Goal: Task Accomplishment & Management: Manage account settings

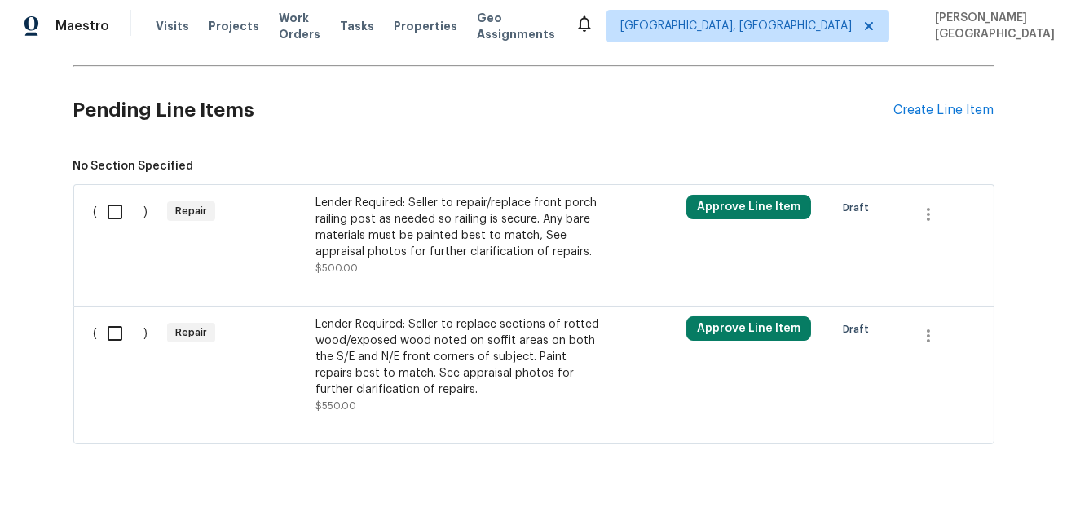
scroll to position [567, 0]
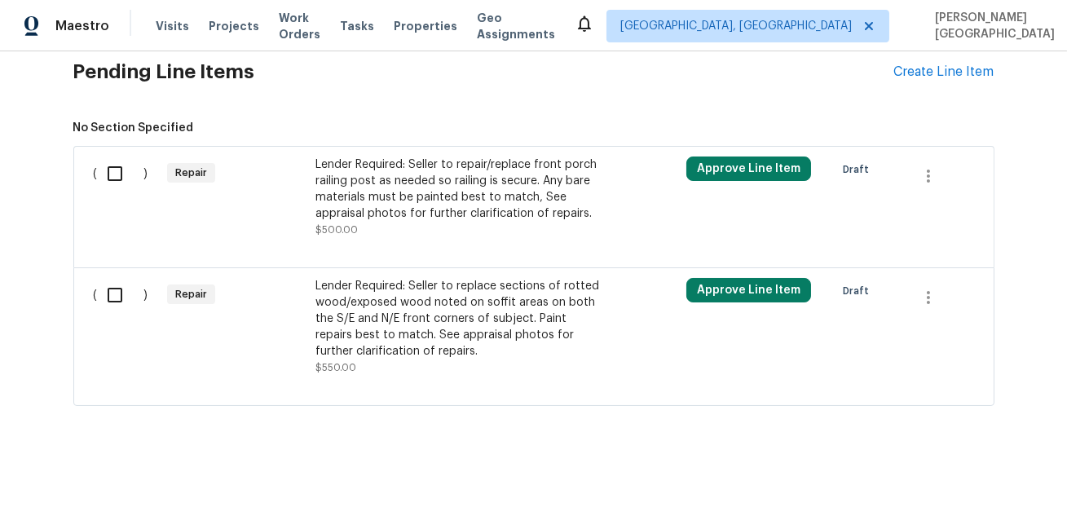
click at [416, 308] on div "Lender Required: Seller to replace sections of rotted wood/exposed wood noted o…" at bounding box center [458, 318] width 287 height 81
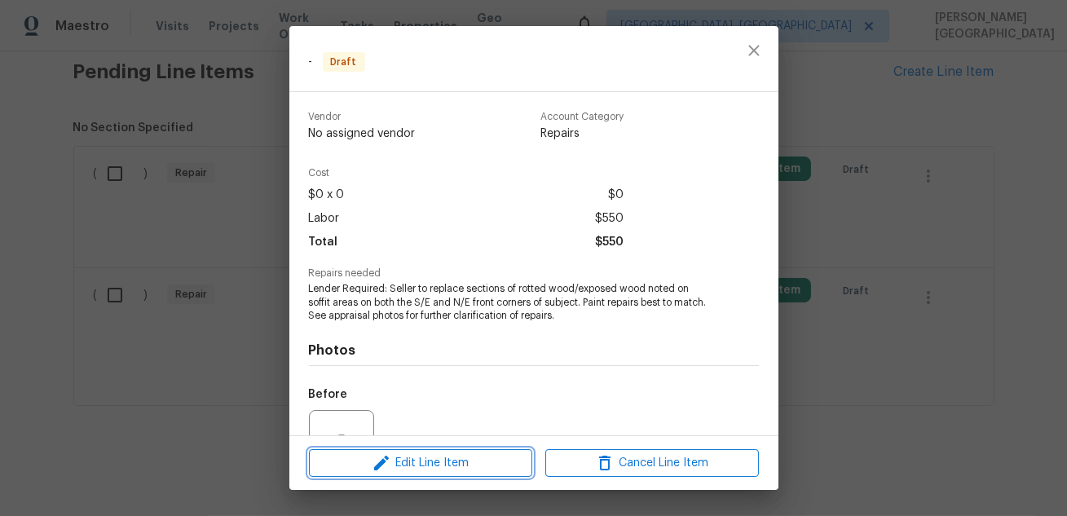
click at [495, 467] on span "Edit Line Item" at bounding box center [420, 463] width 213 height 20
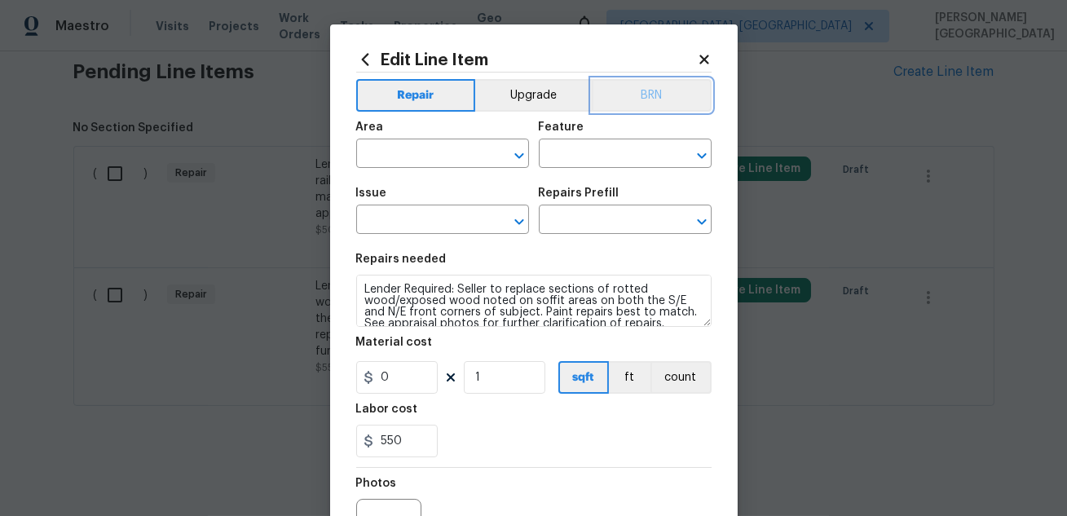
click at [634, 100] on button "BRN" at bounding box center [652, 95] width 120 height 33
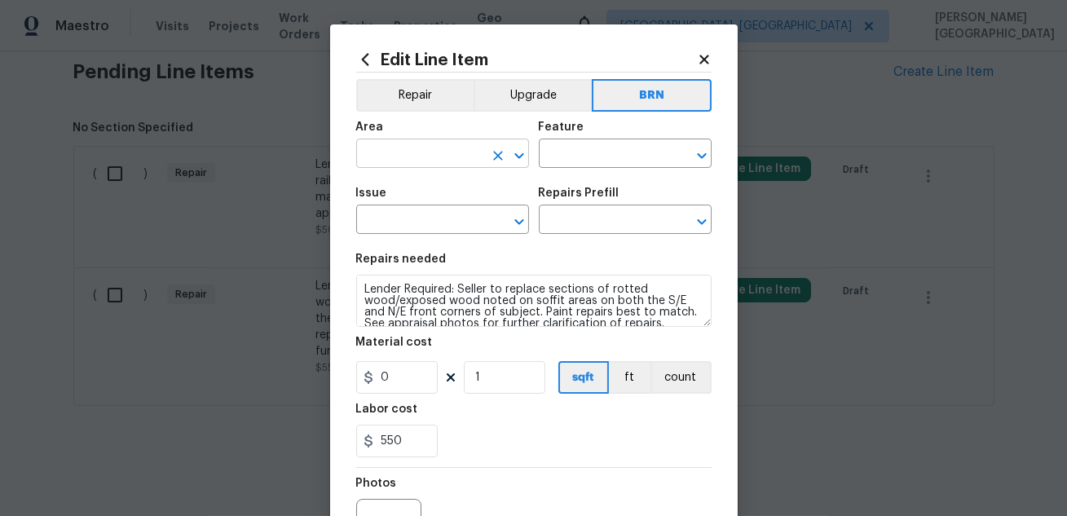
click at [396, 161] on input "text" at bounding box center [419, 155] width 127 height 25
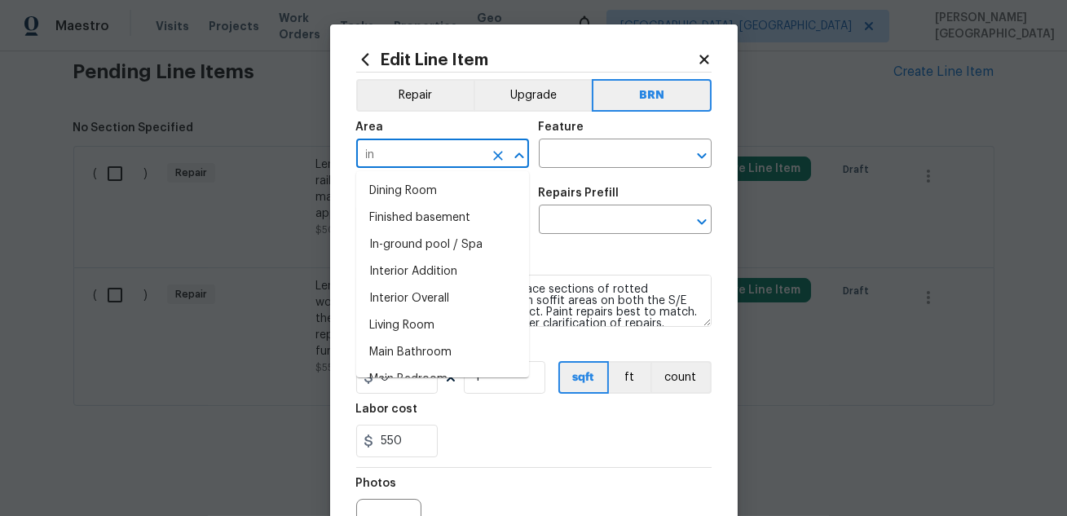
type input "i"
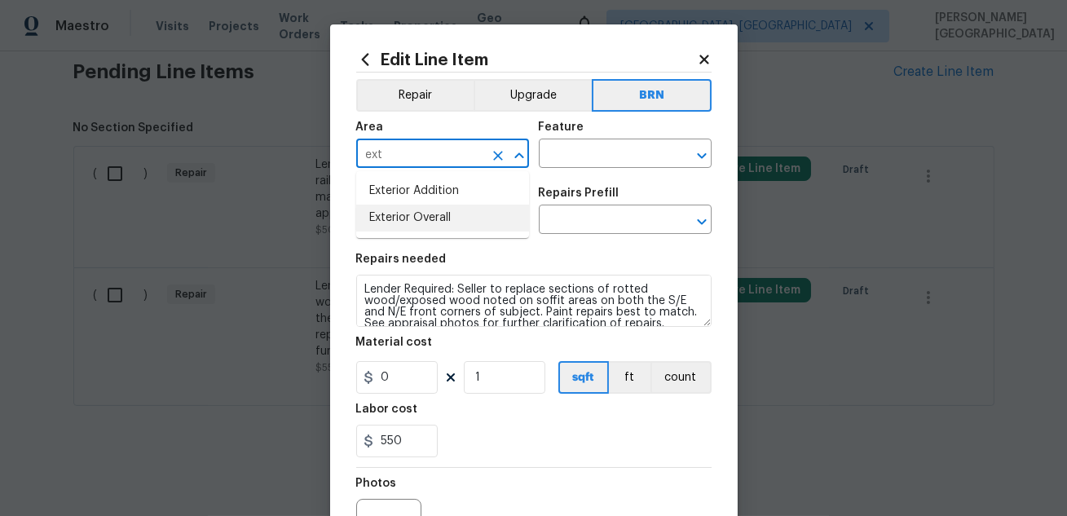
click at [420, 214] on li "Exterior Overall" at bounding box center [442, 218] width 173 height 27
type input "Exterior Overall"
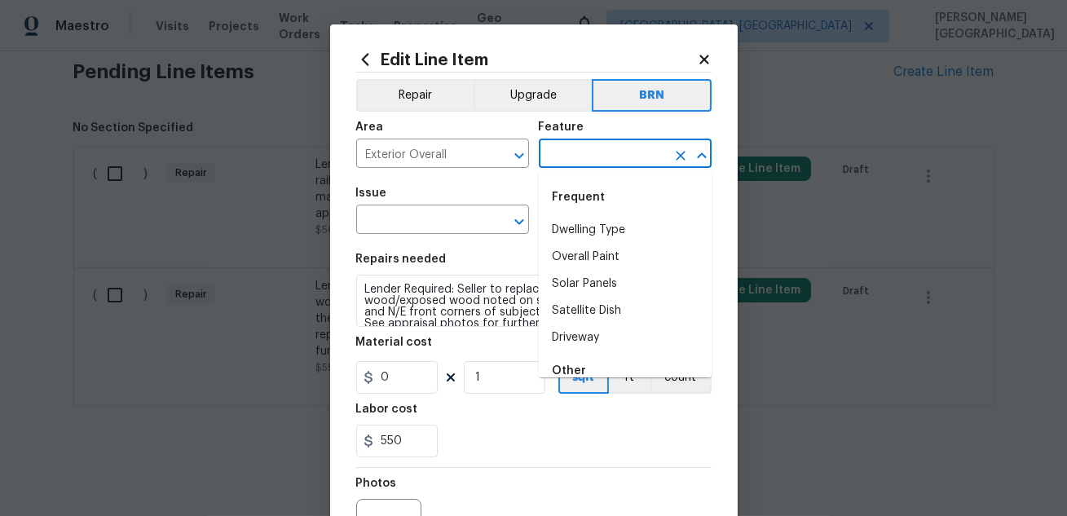
click at [576, 146] on input "text" at bounding box center [602, 155] width 127 height 25
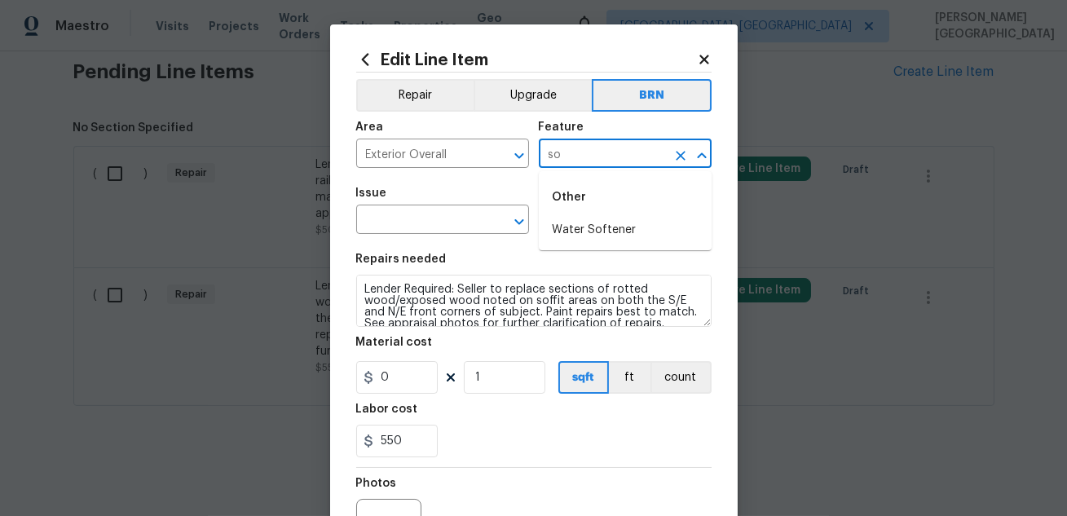
type input "s"
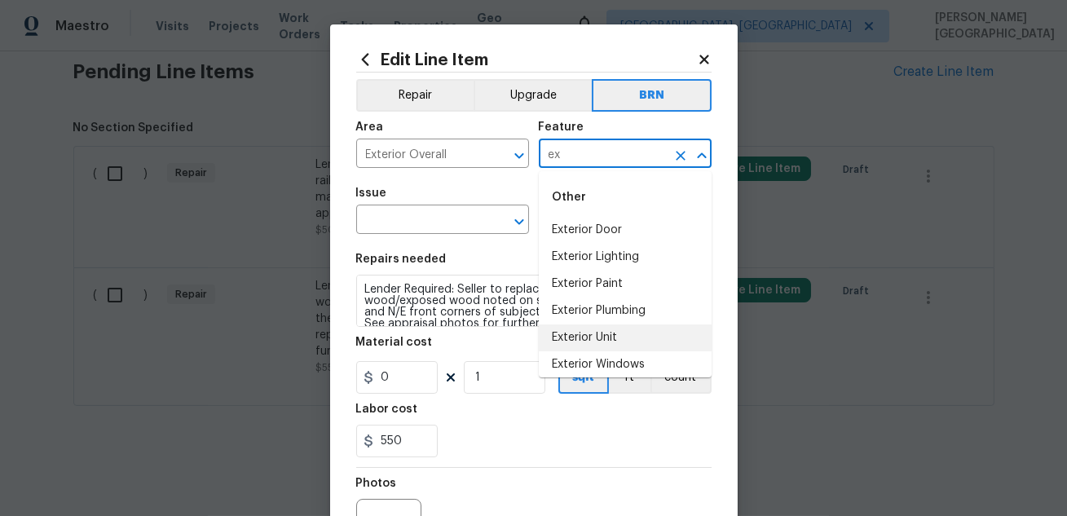
click at [637, 339] on li "Exterior Unit" at bounding box center [625, 337] width 173 height 27
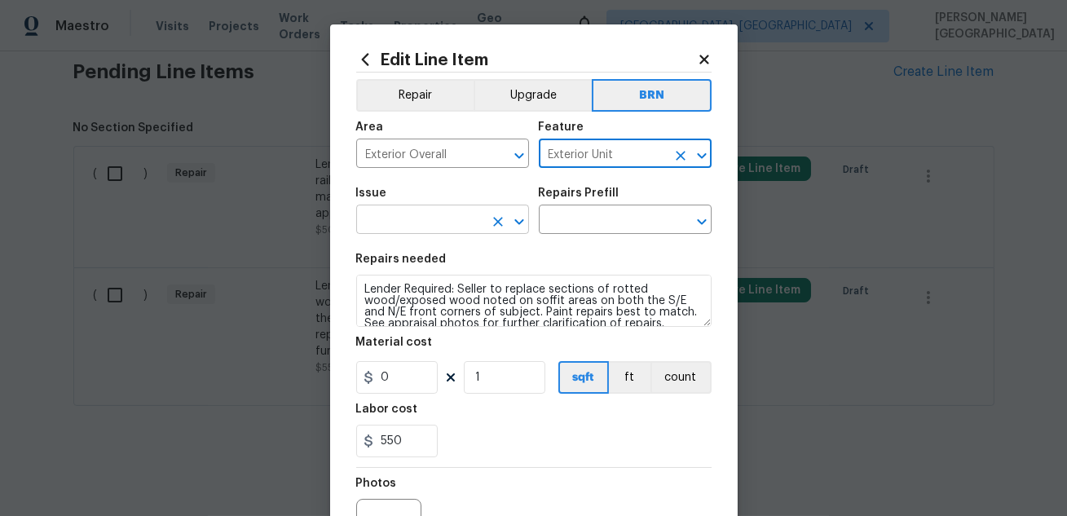
type input "Exterior Unit"
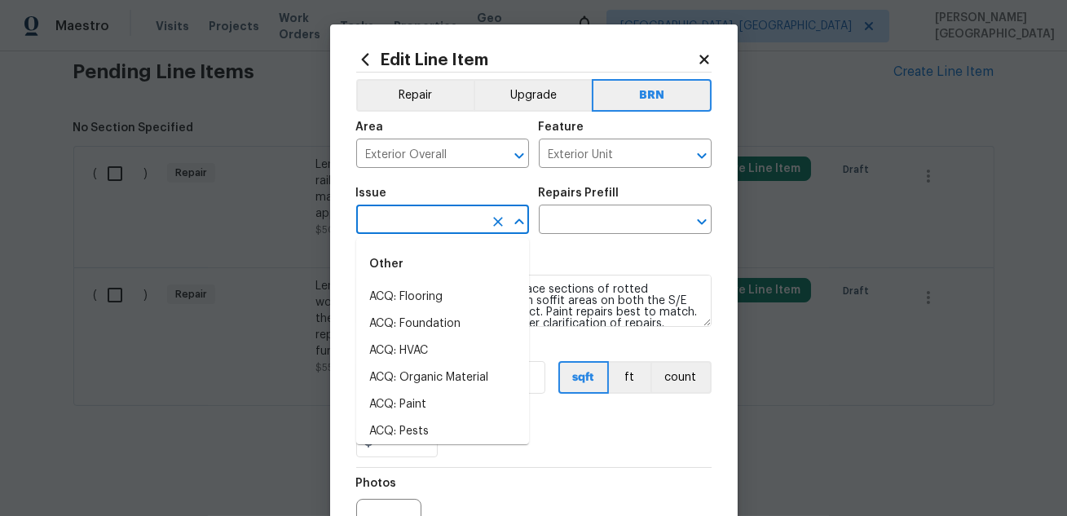
click at [446, 222] on input "text" at bounding box center [419, 221] width 127 height 25
type input "s"
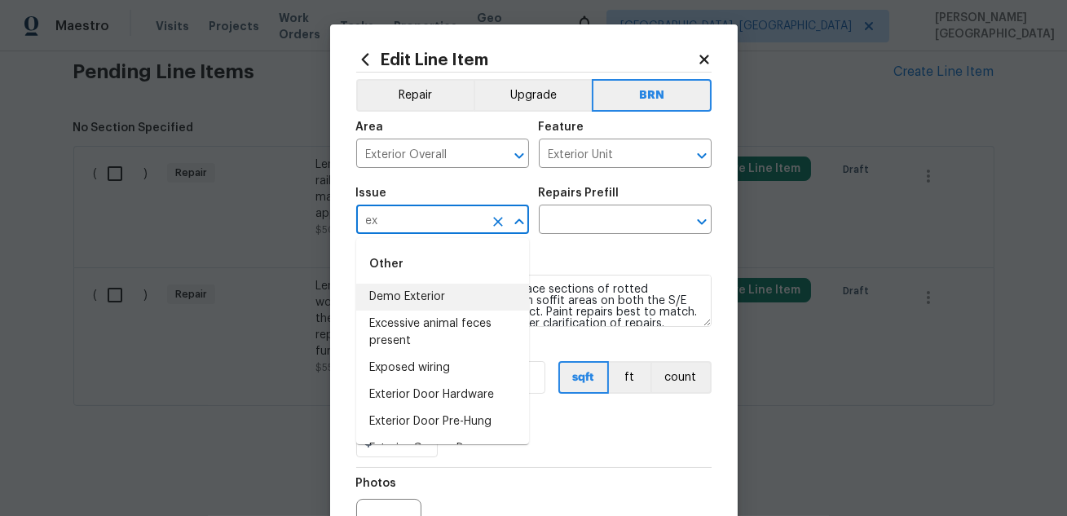
click at [444, 295] on li "Demo Exterior" at bounding box center [442, 297] width 173 height 27
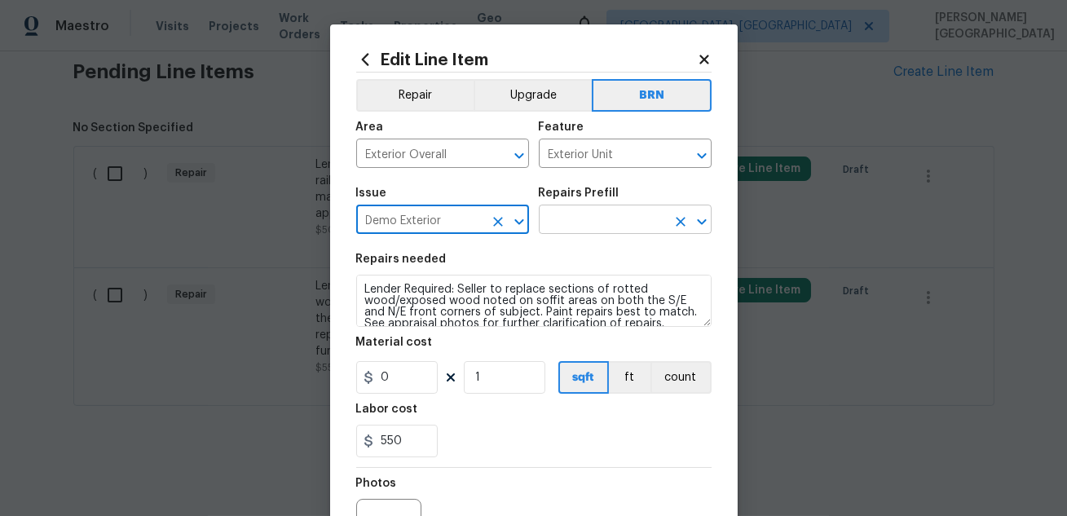
type input "Demo Exterior"
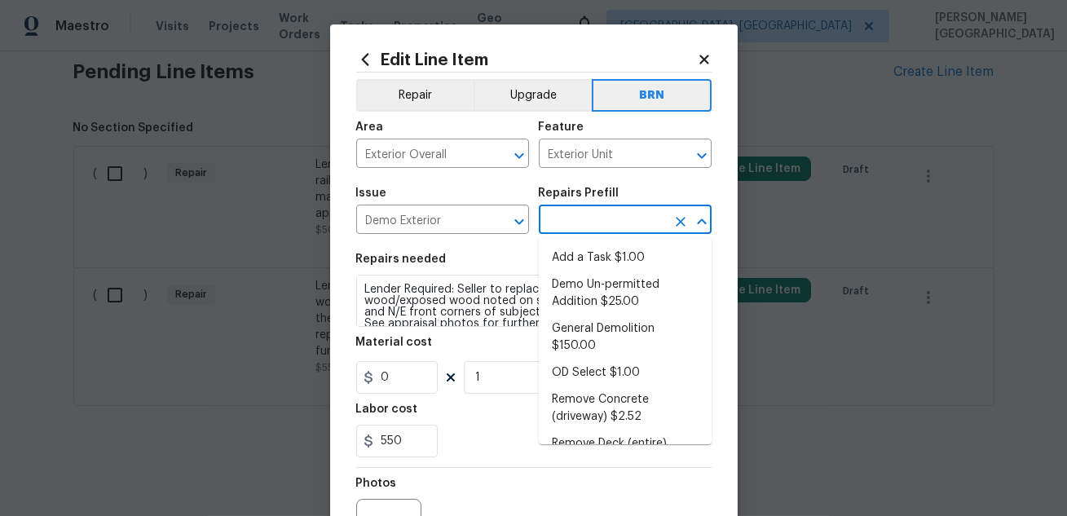
click at [583, 215] on input "text" at bounding box center [602, 221] width 127 height 25
click at [588, 244] on ul "Add a Task $1.00 Demo Un-permitted Addition $25.00 General Demolition $150.00 O…" at bounding box center [625, 341] width 173 height 206
click at [589, 255] on li "Add a Task $1.00" at bounding box center [625, 257] width 173 height 27
type input "Demolition"
type input "Add a Task $1.00"
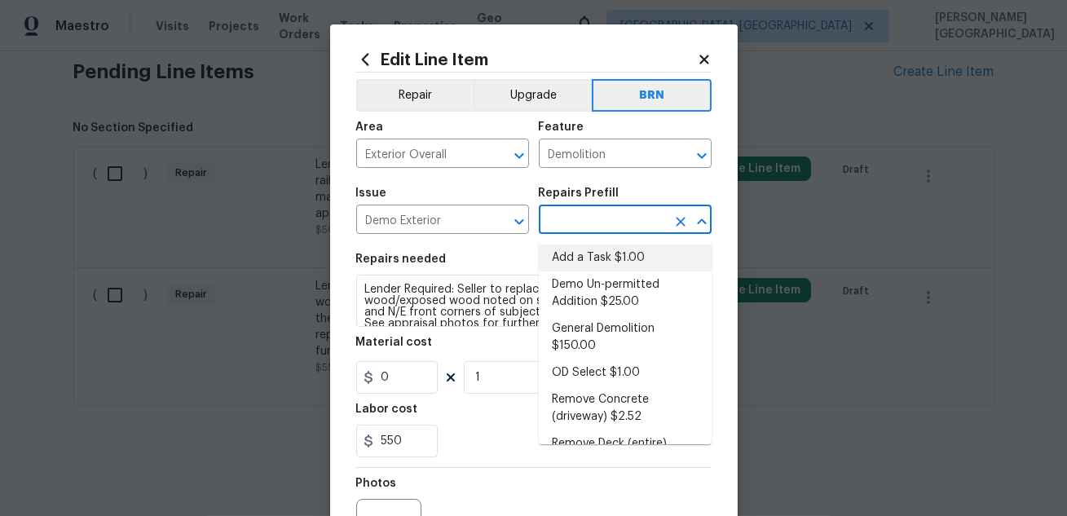
type textarea "HPM to detail"
type input "1"
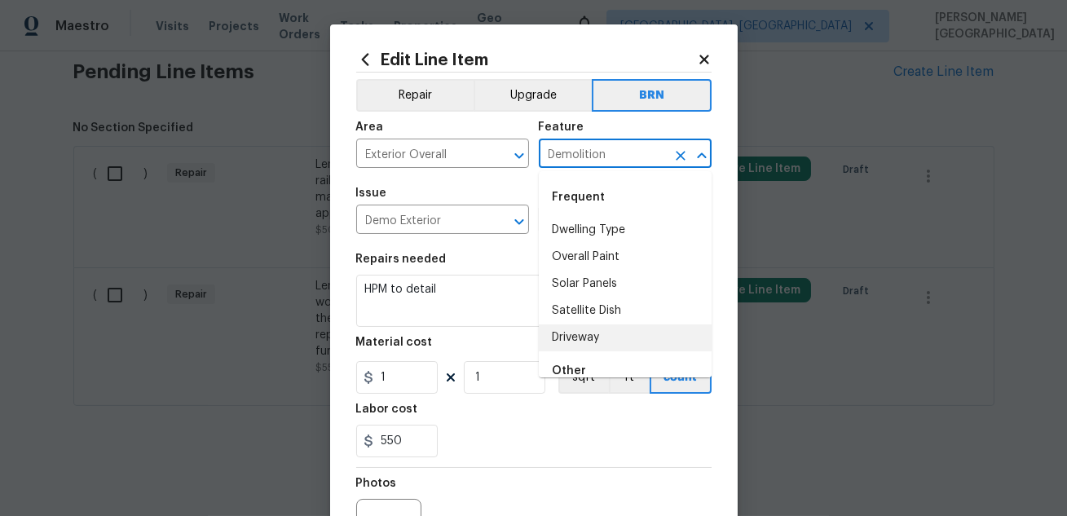
click at [596, 157] on input "Demolition" at bounding box center [602, 155] width 127 height 25
click at [591, 339] on li "Exterior Unit" at bounding box center [625, 337] width 173 height 27
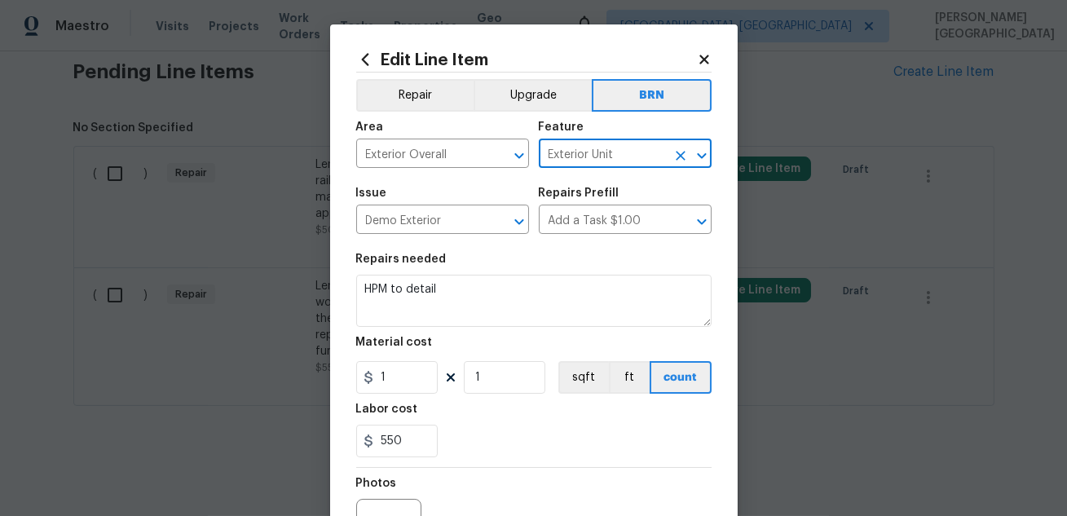
type input "Exterior Unit"
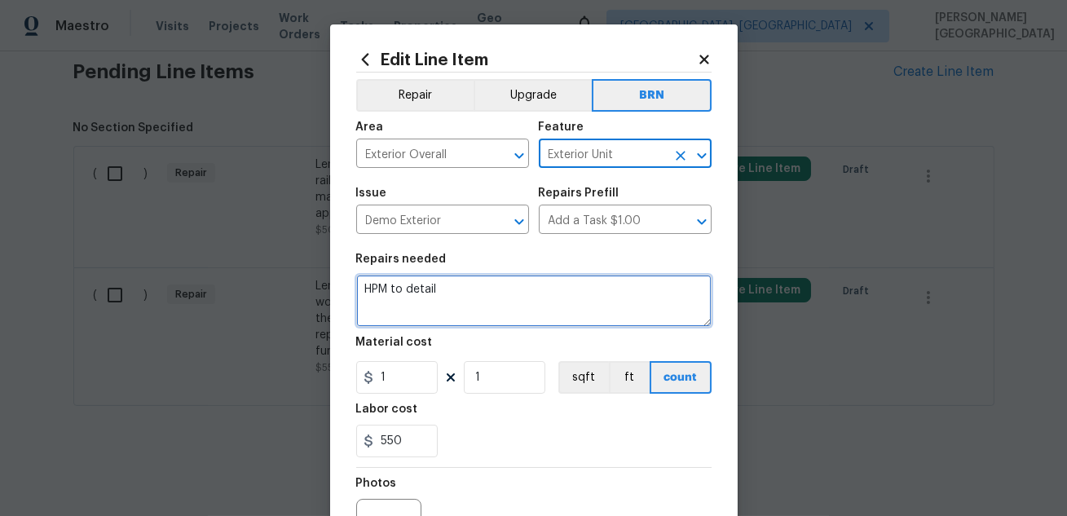
click at [429, 301] on textarea "HPM to detail" at bounding box center [533, 301] width 355 height 52
paste textarea "Lender Required: Seller to replace sections of rotted wood/exposed wood noted o…"
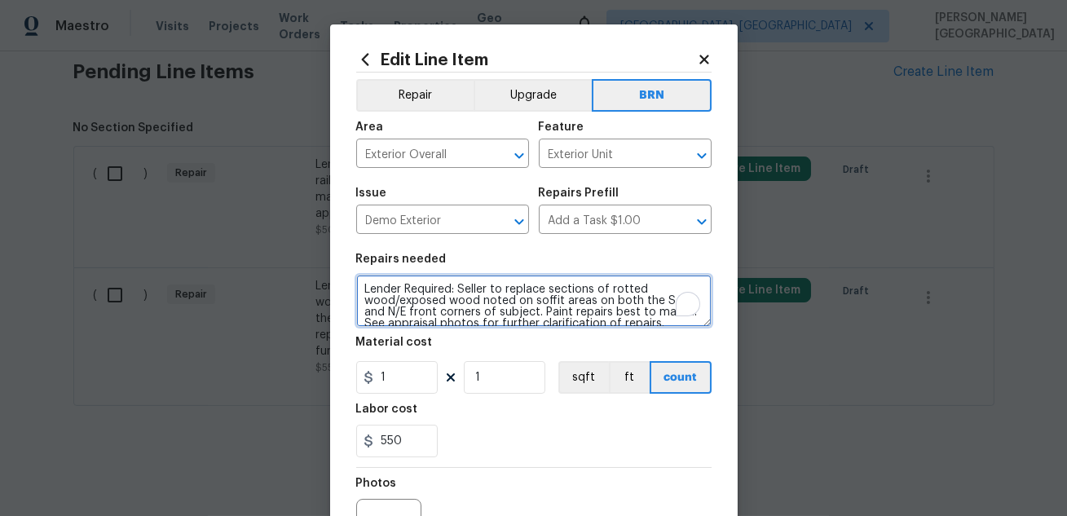
scroll to position [15, 0]
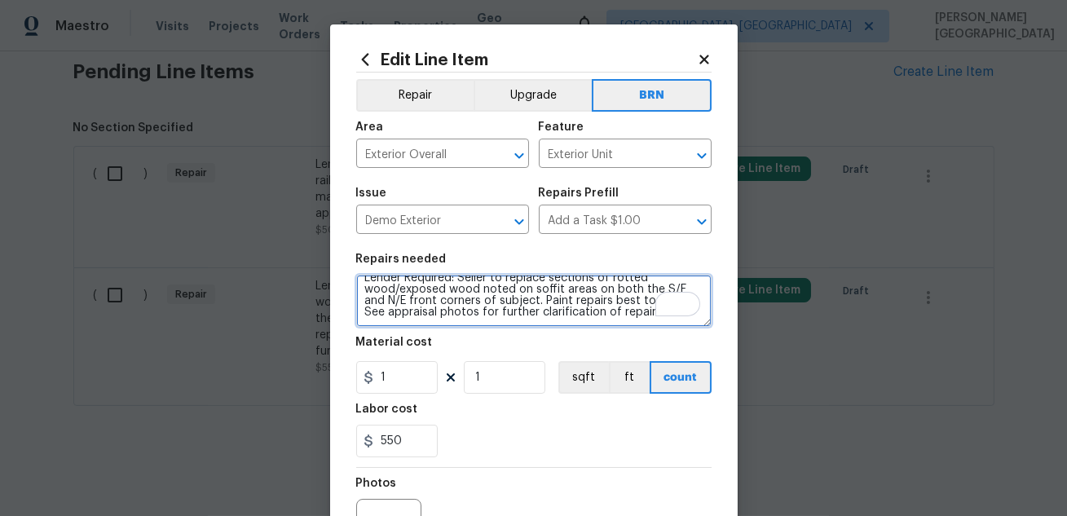
type textarea "Lender Required: Seller to replace sections of rotted wood/exposed wood noted o…"
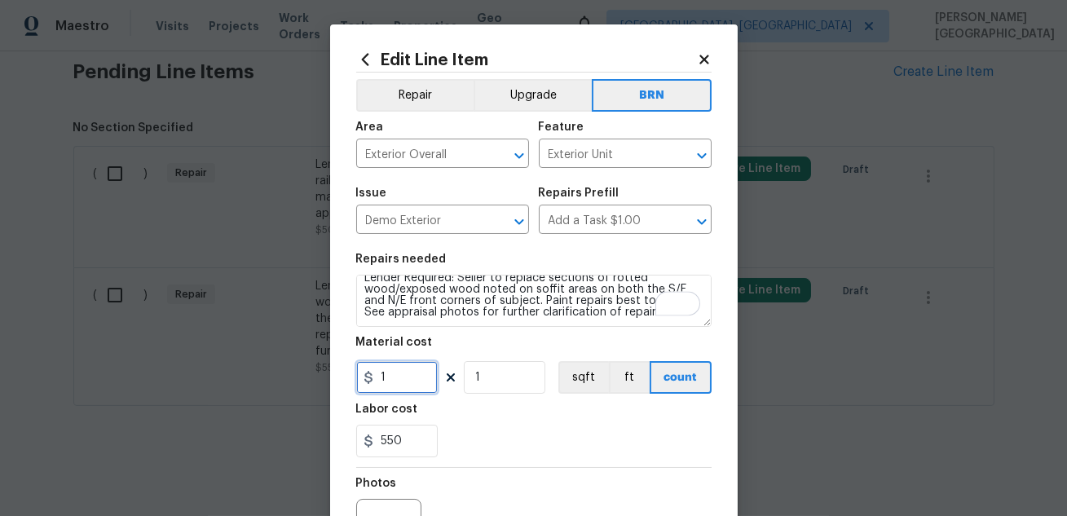
click at [399, 379] on input "1" at bounding box center [396, 377] width 81 height 33
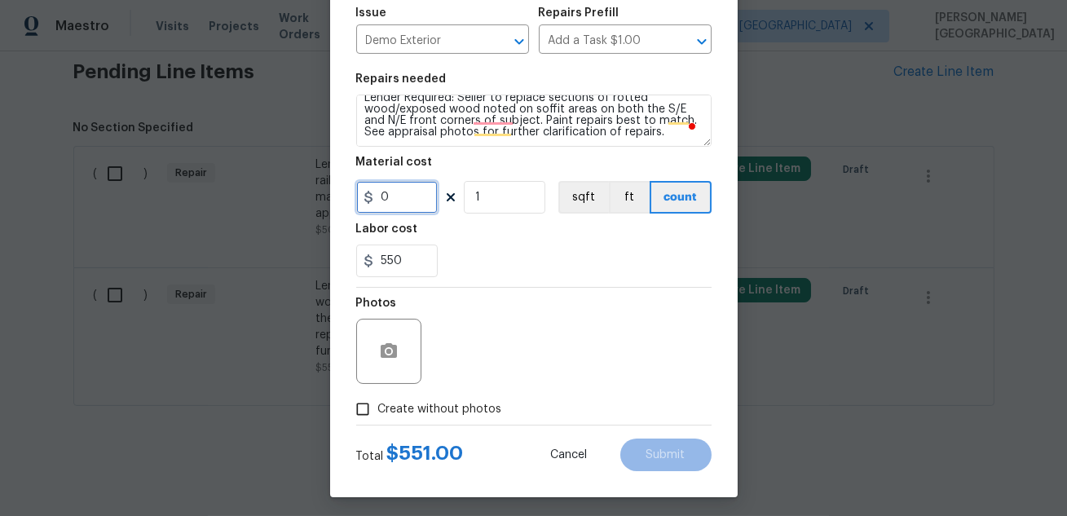
type input "0"
click at [391, 335] on button "button" at bounding box center [388, 351] width 39 height 39
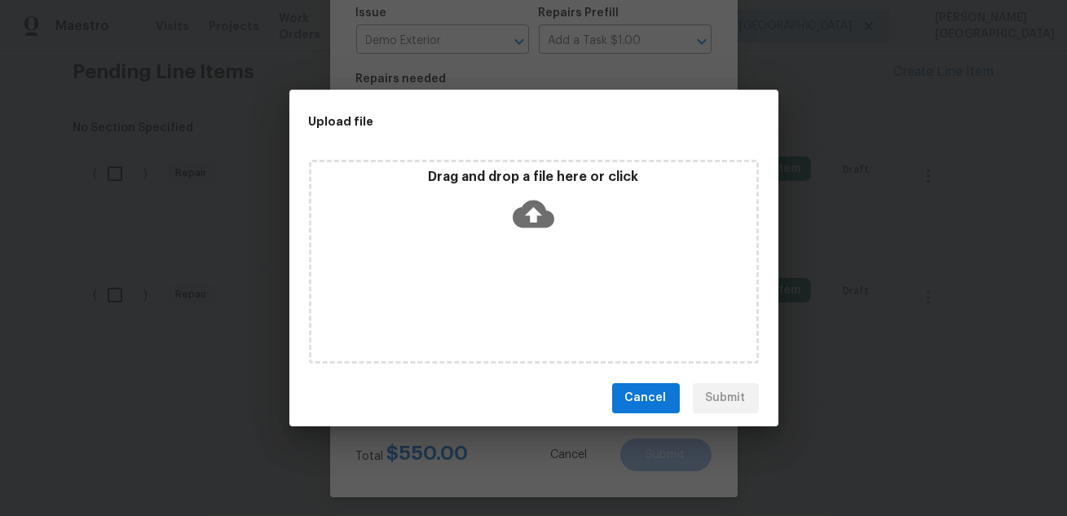
click at [527, 212] on icon at bounding box center [534, 214] width 42 height 42
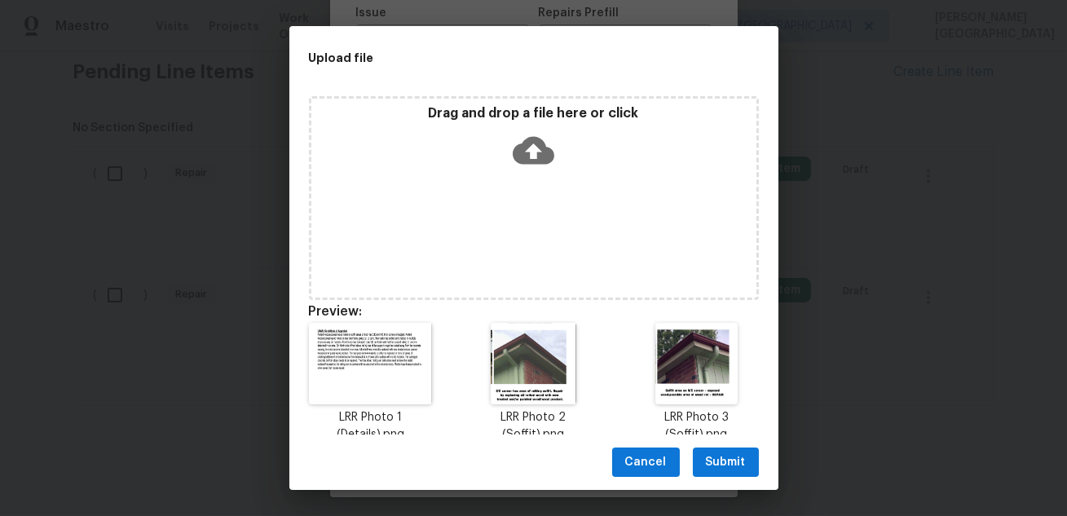
click at [709, 460] on span "Submit" at bounding box center [726, 462] width 40 height 20
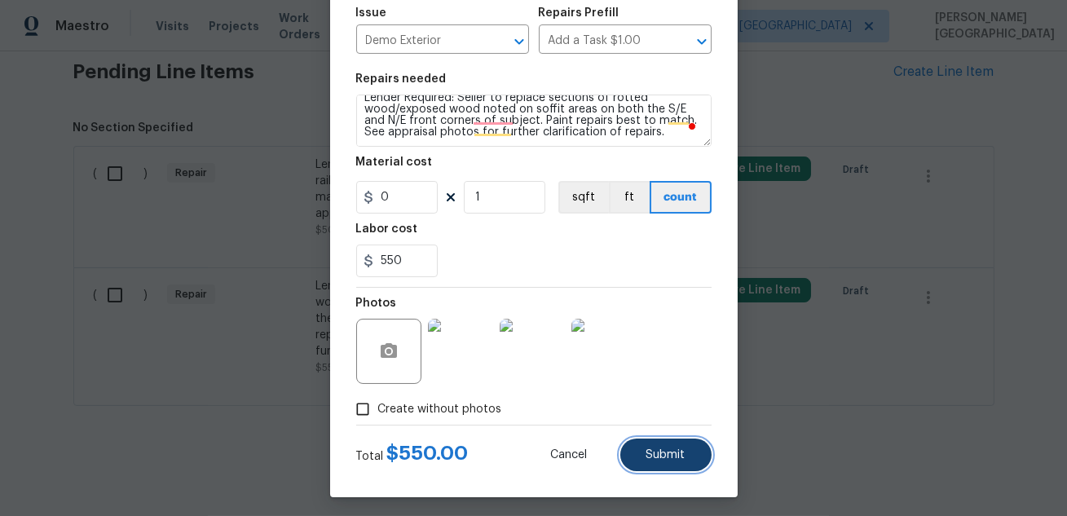
click at [675, 452] on span "Submit" at bounding box center [665, 455] width 39 height 12
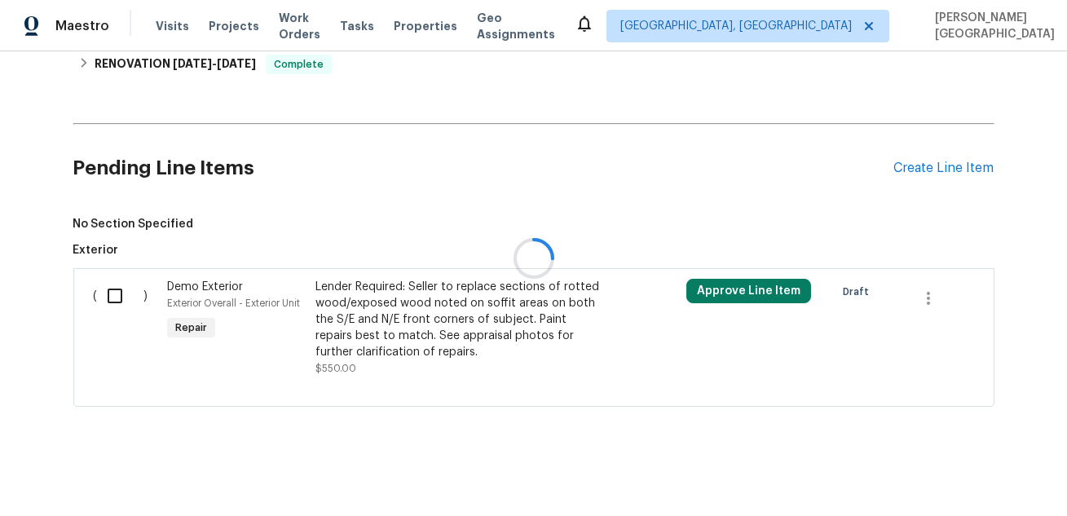
scroll to position [567, 0]
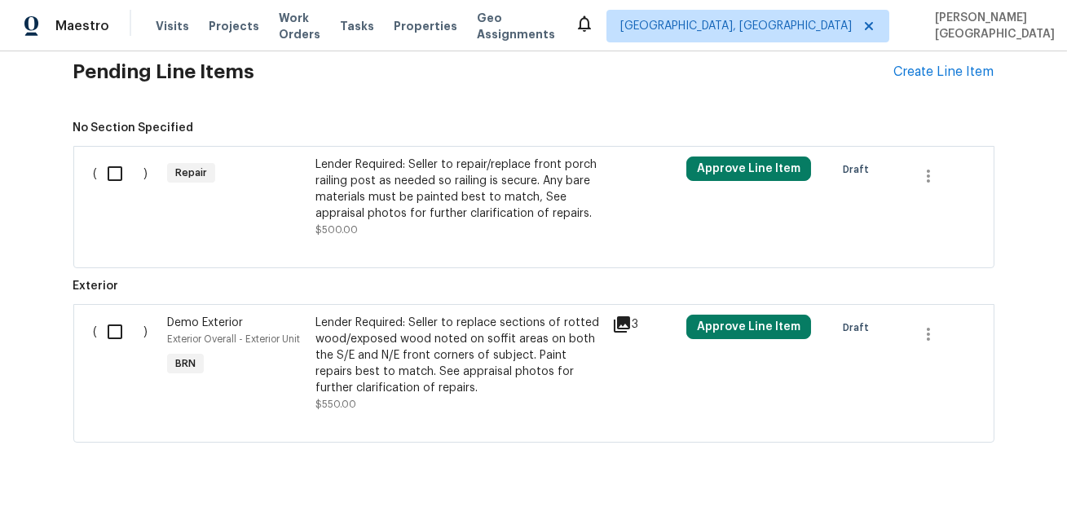
click at [387, 231] on div "Lender Required: Seller to repair/replace front porch railing post as needed so…" at bounding box center [458, 196] width 287 height 81
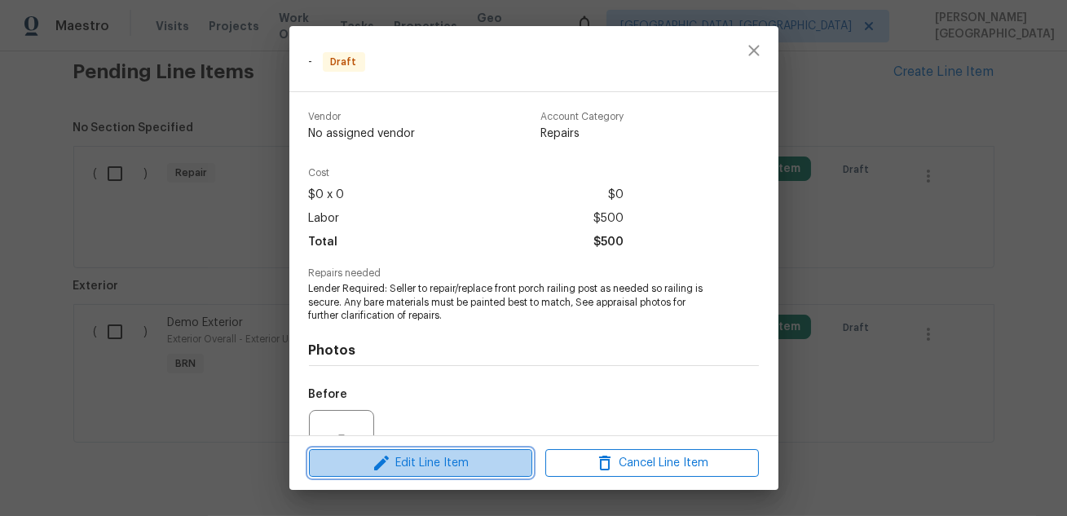
click at [449, 460] on span "Edit Line Item" at bounding box center [420, 463] width 213 height 20
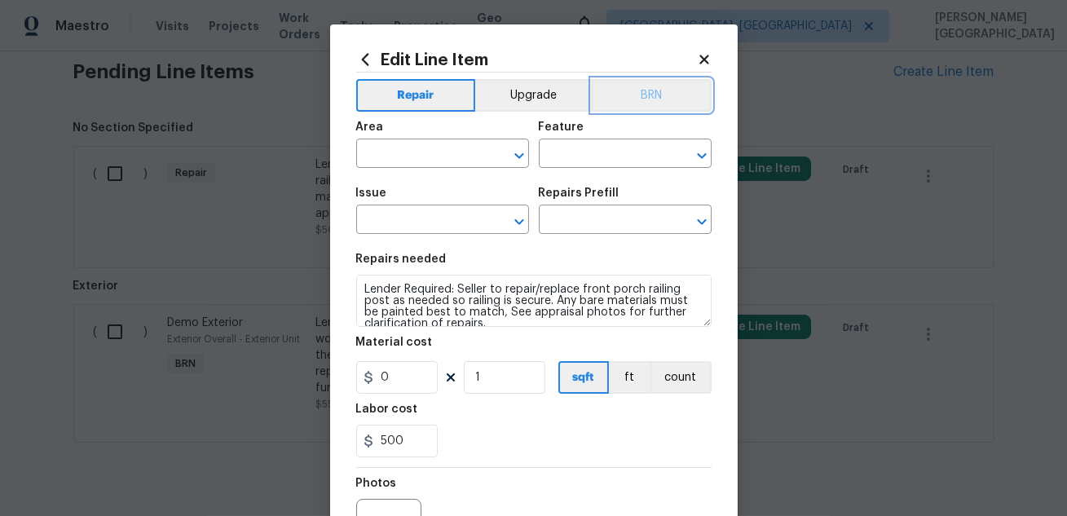
click at [658, 83] on button "BRN" at bounding box center [652, 95] width 120 height 33
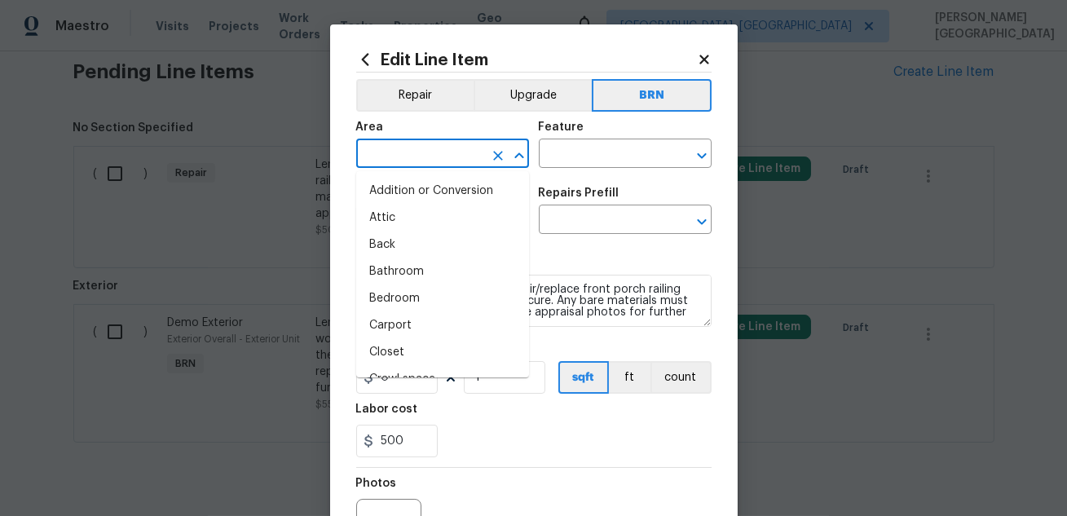
click at [401, 149] on input "text" at bounding box center [419, 155] width 127 height 25
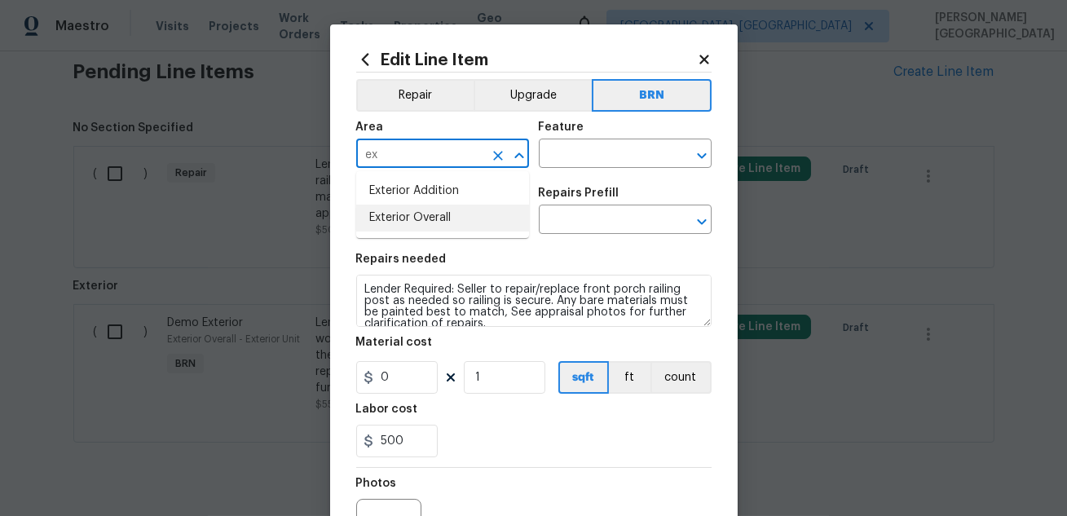
click at [460, 219] on li "Exterior Overall" at bounding box center [442, 218] width 173 height 27
type input "Exterior Overall"
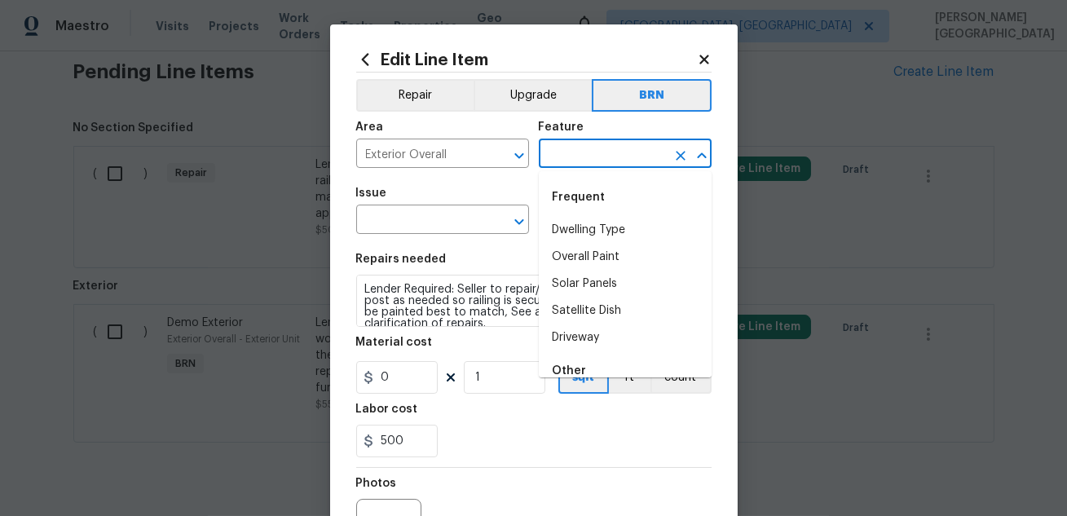
click at [582, 152] on input "text" at bounding box center [602, 155] width 127 height 25
click at [566, 363] on div "Other" at bounding box center [625, 370] width 173 height 39
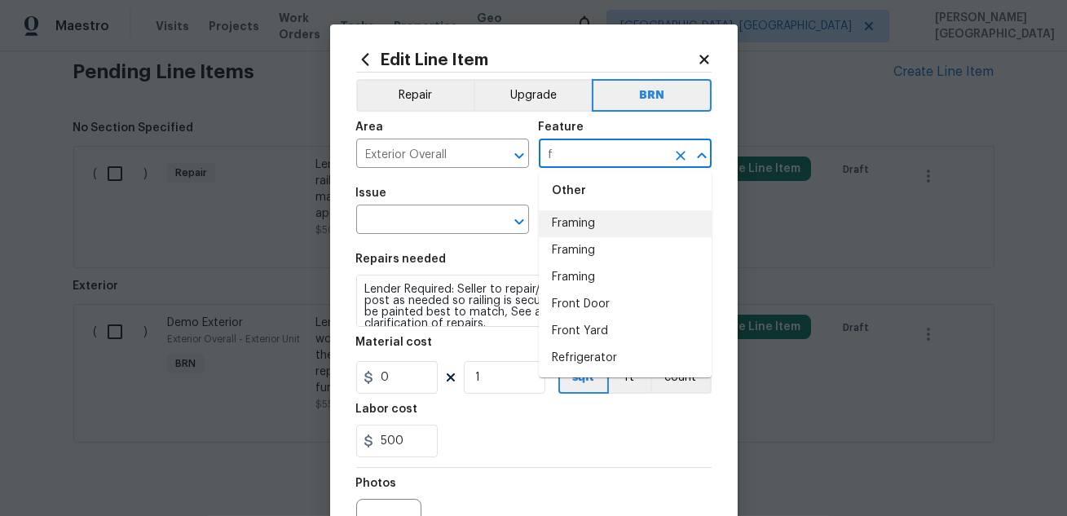
scroll to position [0, 0]
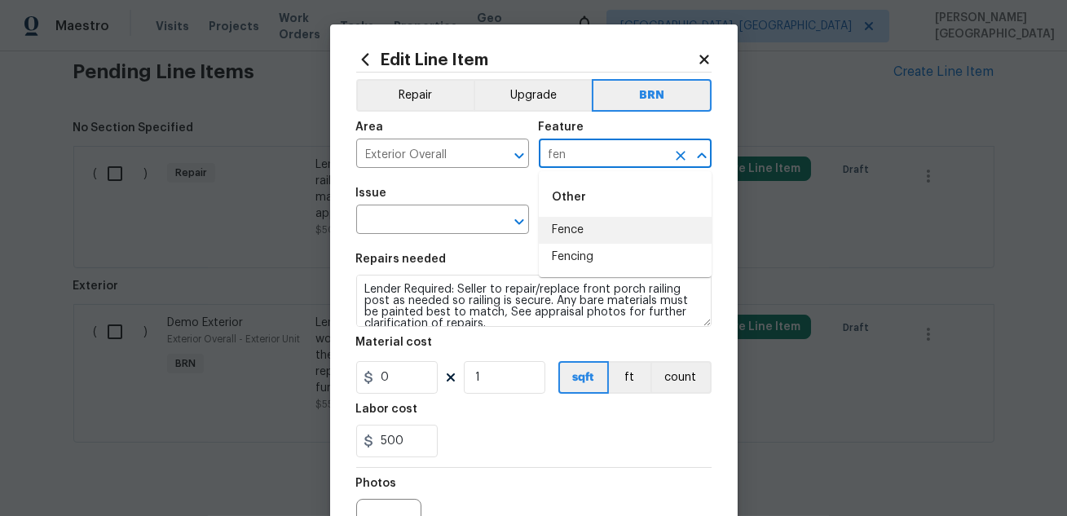
click at [592, 230] on li "Fence" at bounding box center [625, 230] width 173 height 27
type input "Fence"
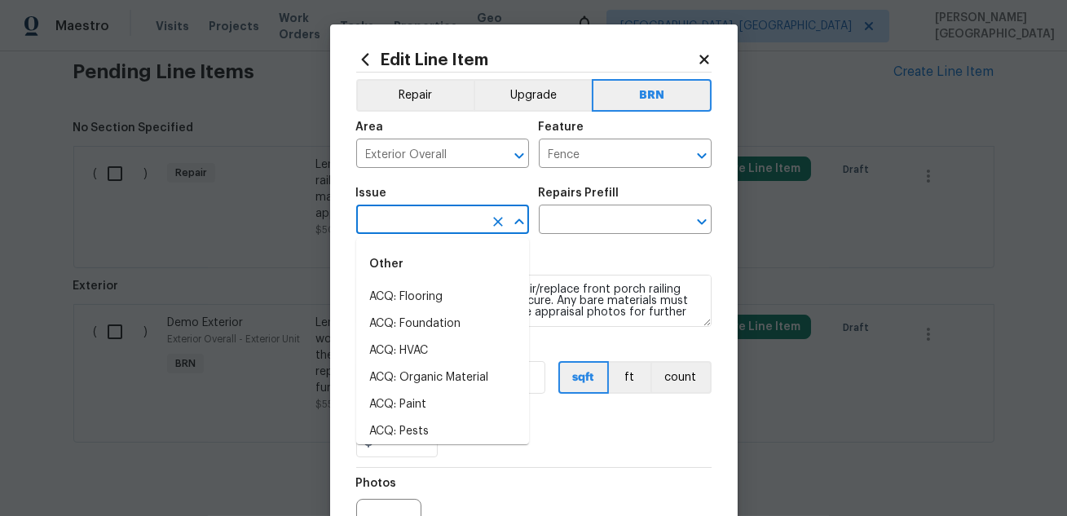
click at [387, 225] on input "text" at bounding box center [419, 221] width 127 height 25
type input "f"
click at [425, 281] on div "Other" at bounding box center [442, 263] width 173 height 39
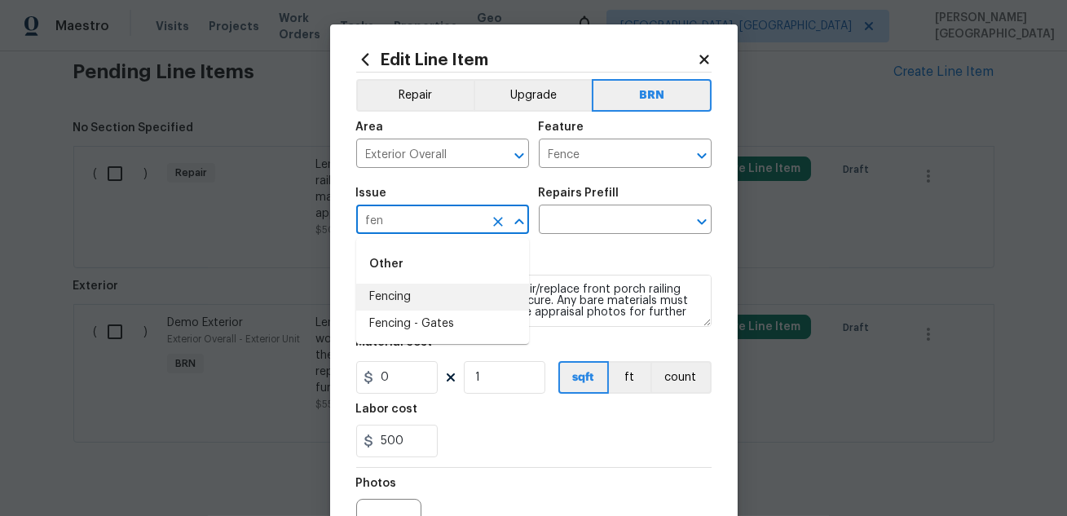
click at [430, 294] on li "Fencing" at bounding box center [442, 297] width 173 height 27
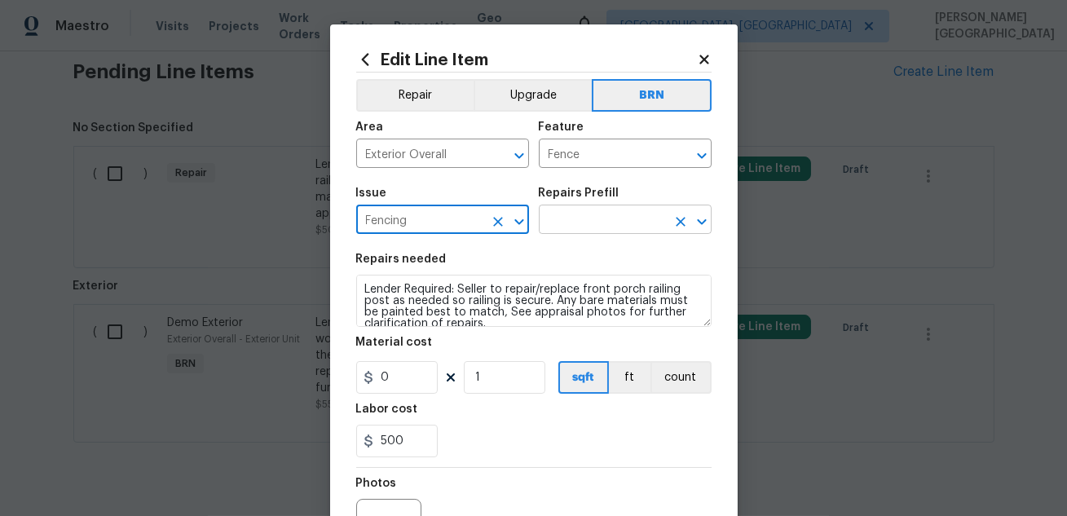
type input "Fencing"
click at [644, 216] on input "text" at bounding box center [602, 221] width 127 height 25
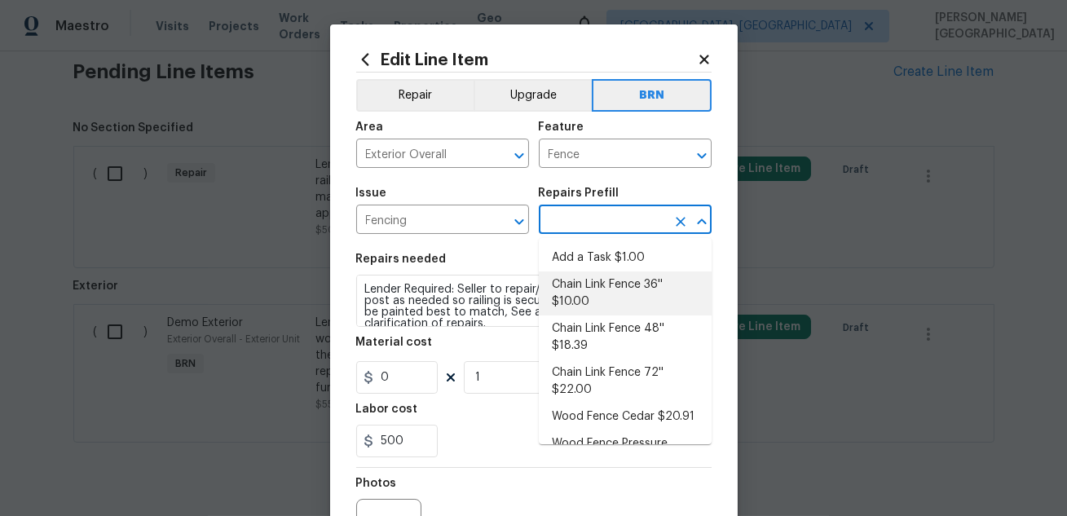
click at [641, 275] on li "Chain Link Fence 36'' $10.00" at bounding box center [625, 293] width 173 height 44
type input "Chain Link Fence 36'' $10.00"
type textarea "Prep the work area and install a new 36'' chain link fence. Ensure that all of …"
type input "10"
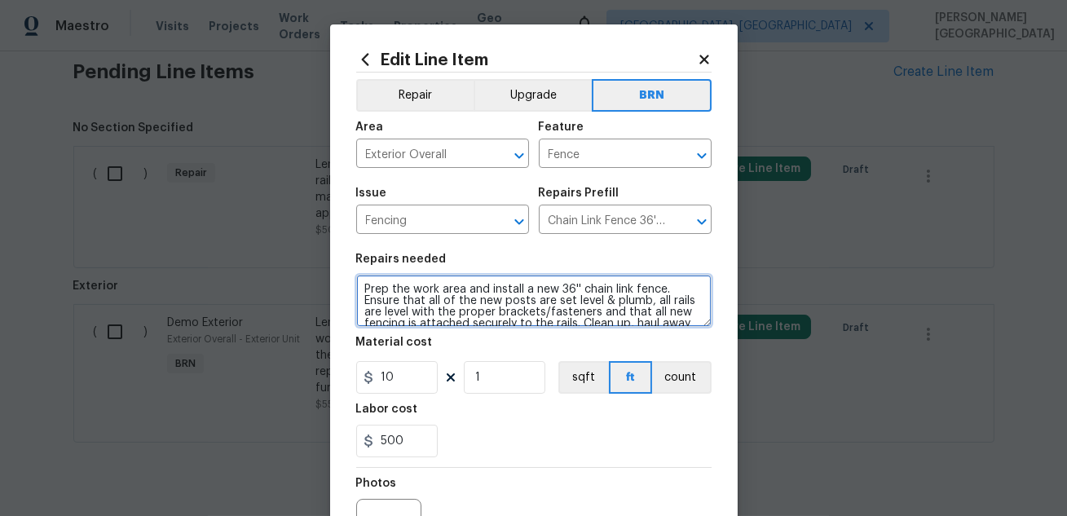
click at [473, 304] on textarea "Prep the work area and install a new 36'' chain link fence. Ensure that all of …" at bounding box center [533, 301] width 355 height 52
paste textarea "Lender Required: Seller to repair/replace front porch railing post as needed so…"
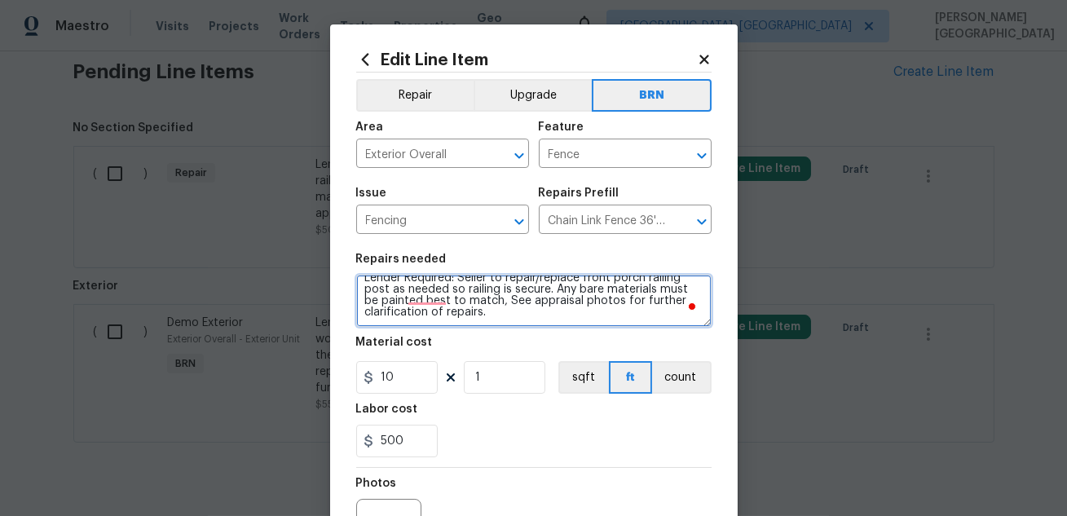
type textarea "Lender Required: Seller to repair/replace front porch railing post as needed so…"
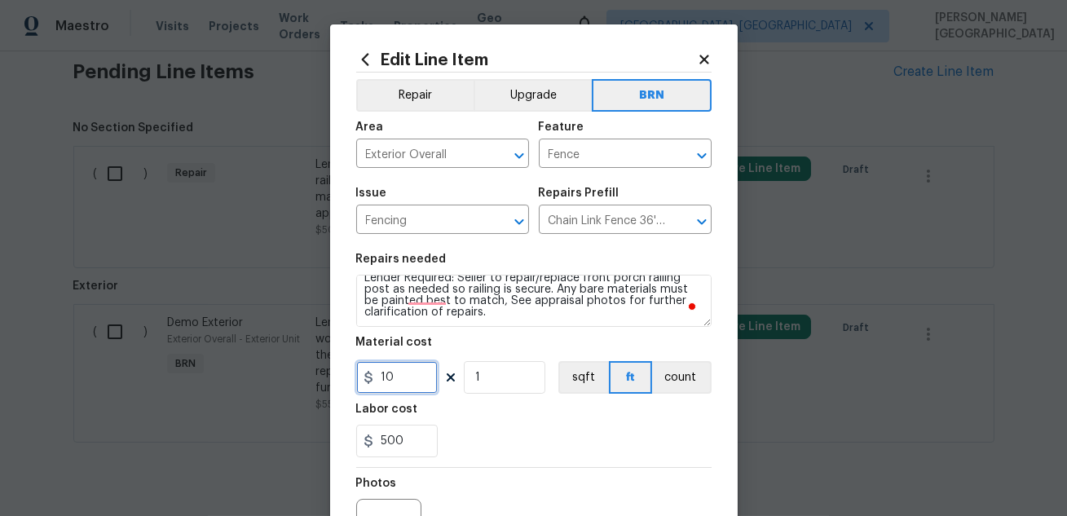
click at [390, 387] on input "10" at bounding box center [396, 377] width 81 height 33
type input "0"
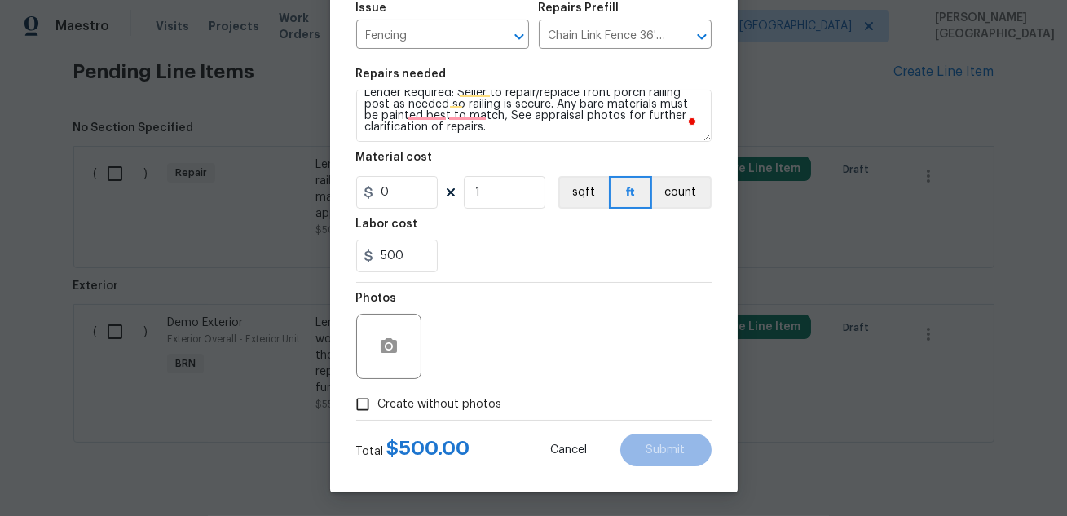
click at [370, 335] on div at bounding box center [388, 346] width 65 height 65
click at [399, 340] on button "button" at bounding box center [388, 346] width 39 height 39
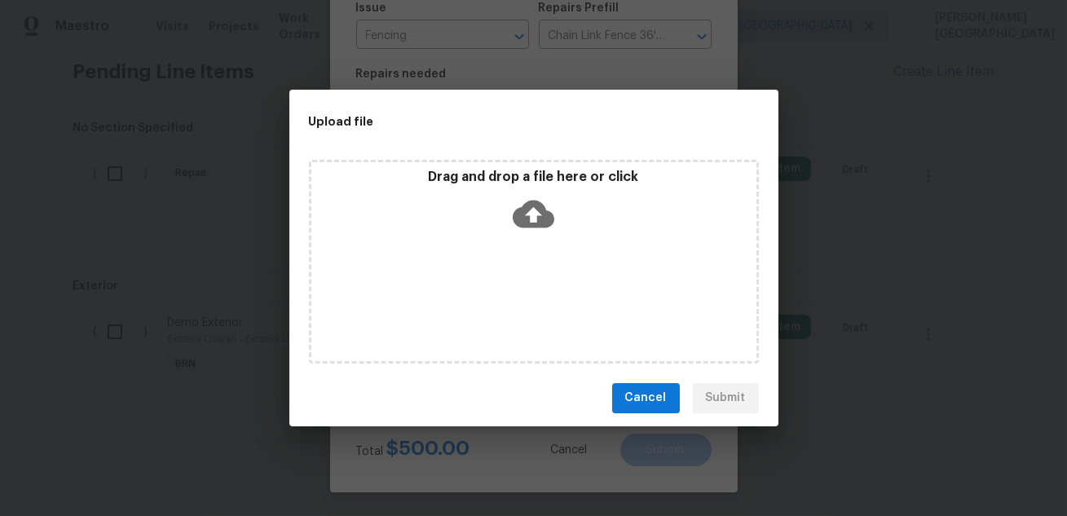
click at [534, 222] on icon at bounding box center [534, 214] width 42 height 28
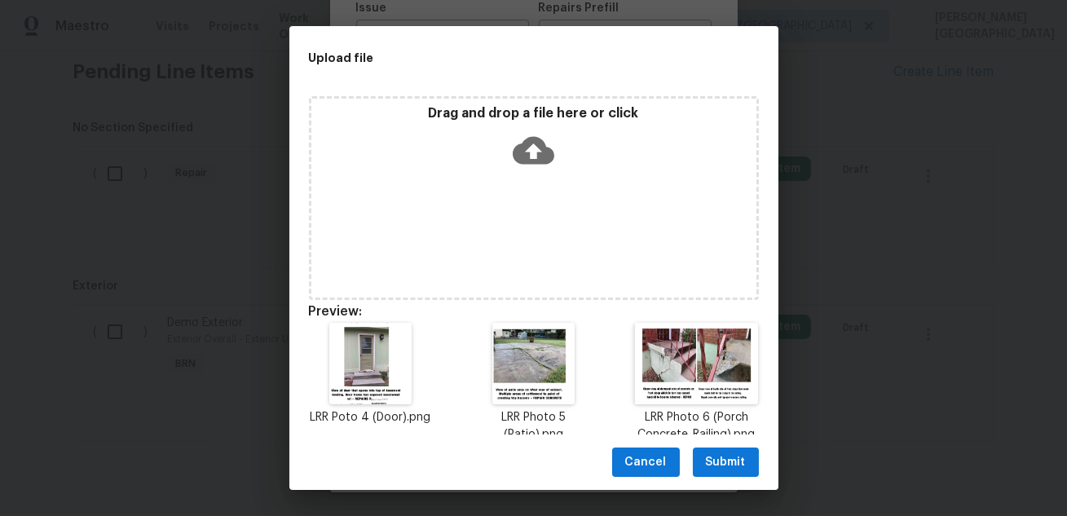
click at [713, 464] on span "Submit" at bounding box center [726, 462] width 40 height 20
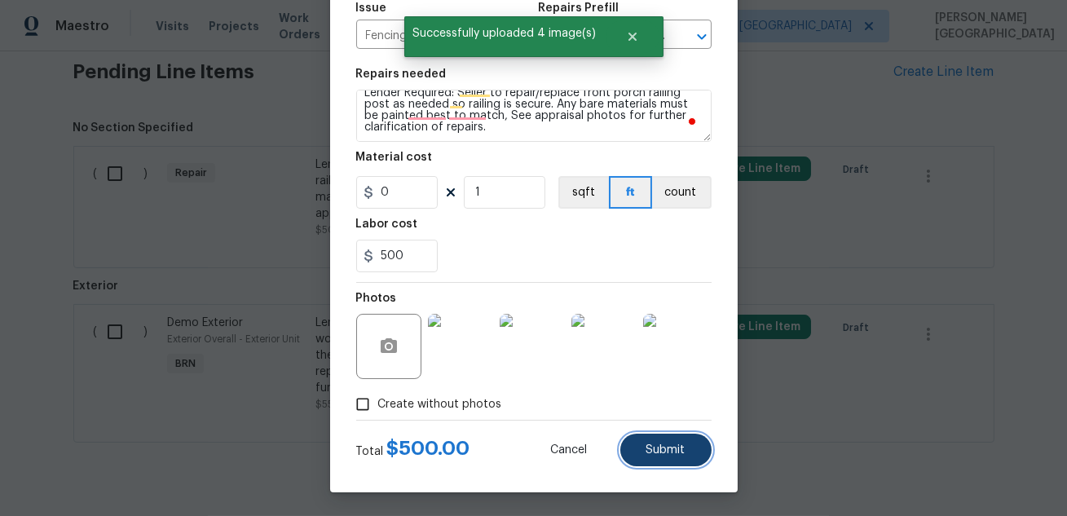
click at [667, 442] on button "Submit" at bounding box center [665, 450] width 91 height 33
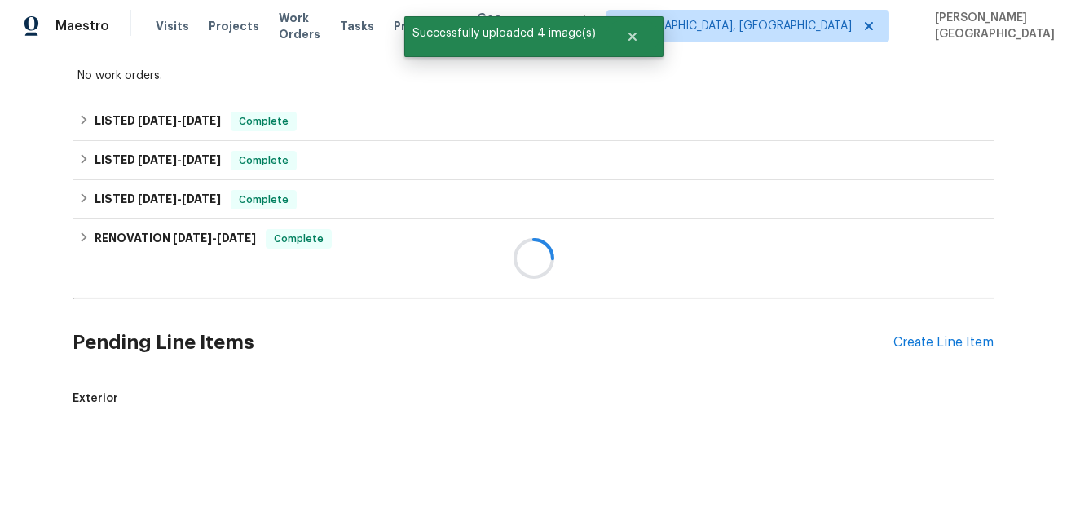
scroll to position [567, 0]
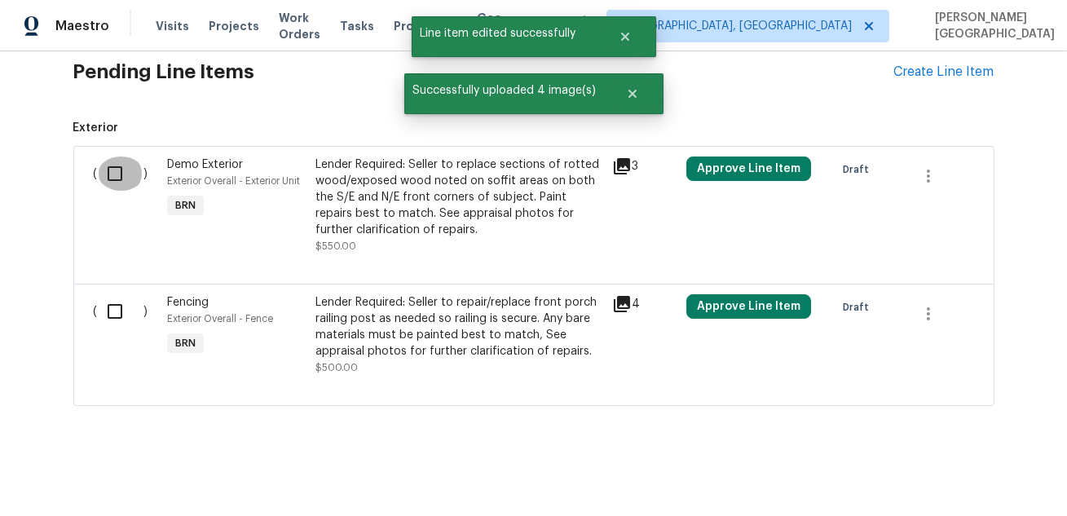
click at [112, 174] on input "checkbox" at bounding box center [121, 173] width 46 height 34
checkbox input "true"
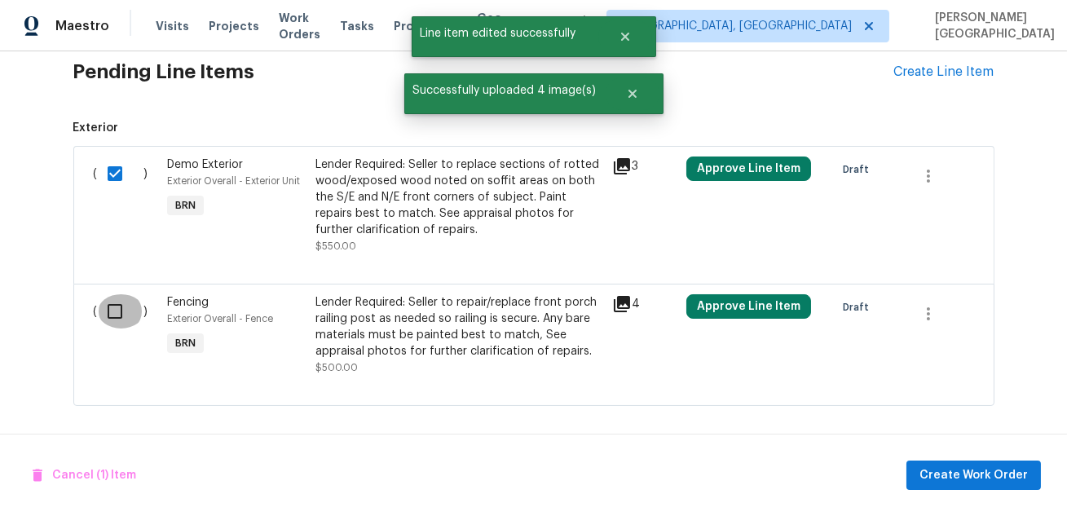
click at [113, 310] on input "checkbox" at bounding box center [121, 311] width 46 height 34
checkbox input "true"
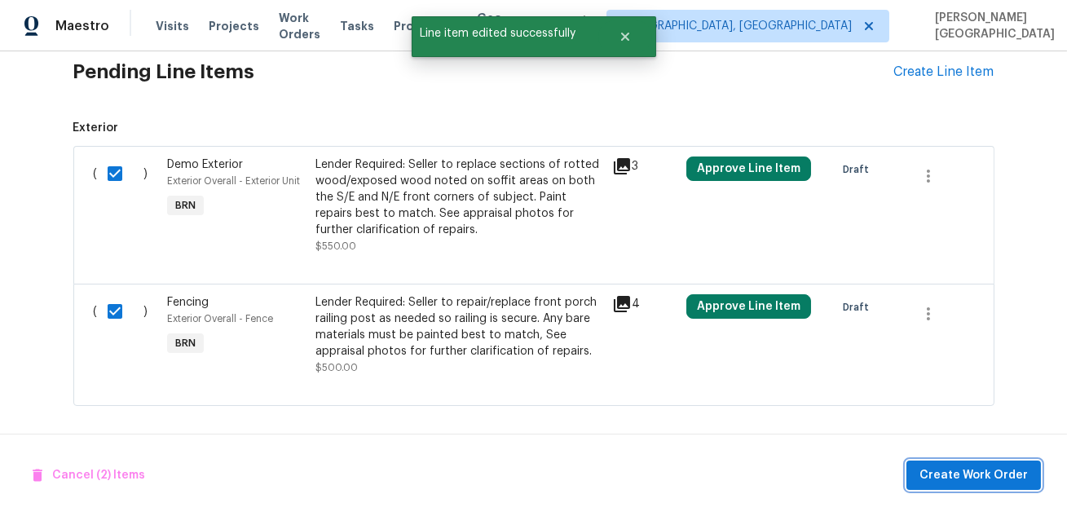
click at [994, 472] on span "Create Work Order" at bounding box center [973, 475] width 108 height 20
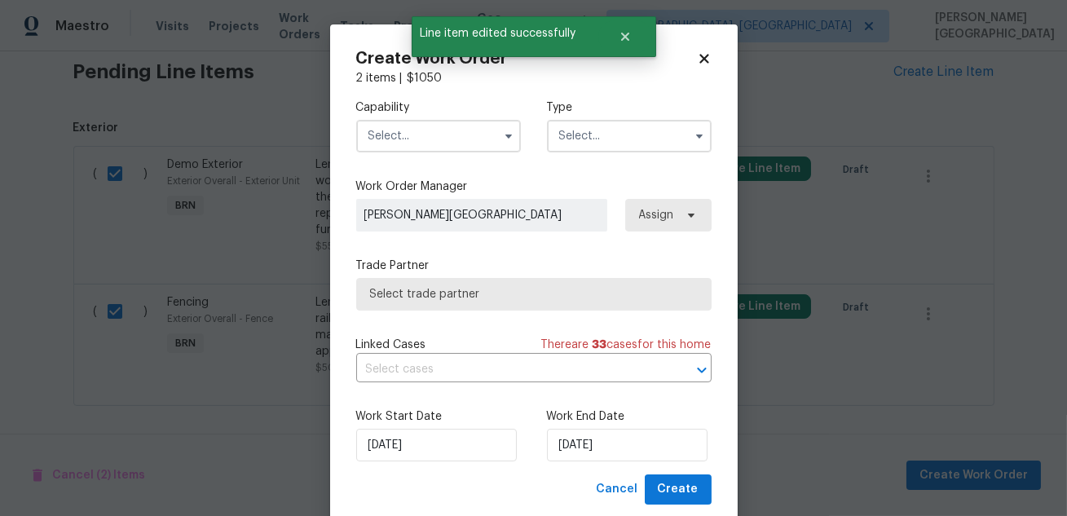
click at [429, 132] on input "text" at bounding box center [438, 136] width 165 height 33
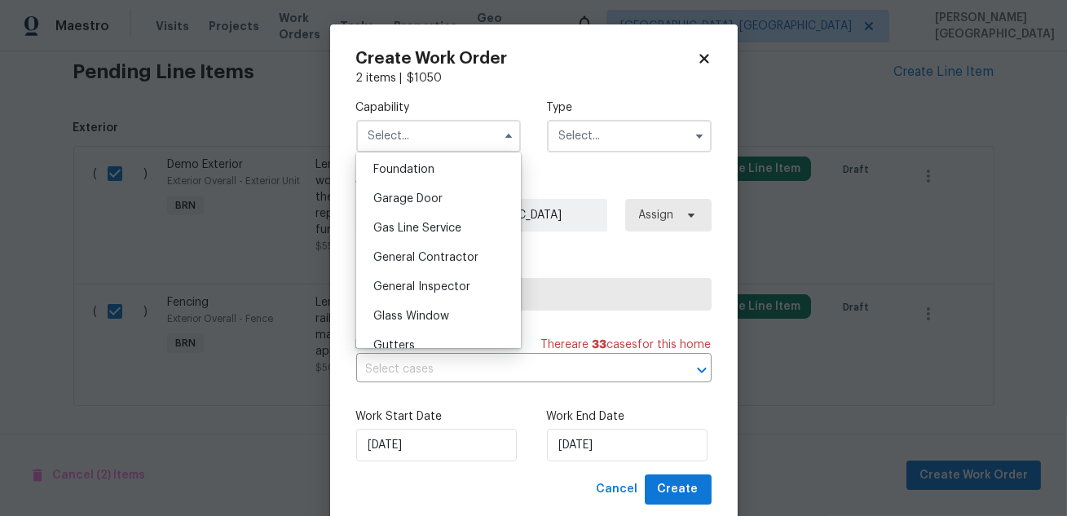
scroll to position [620, 0]
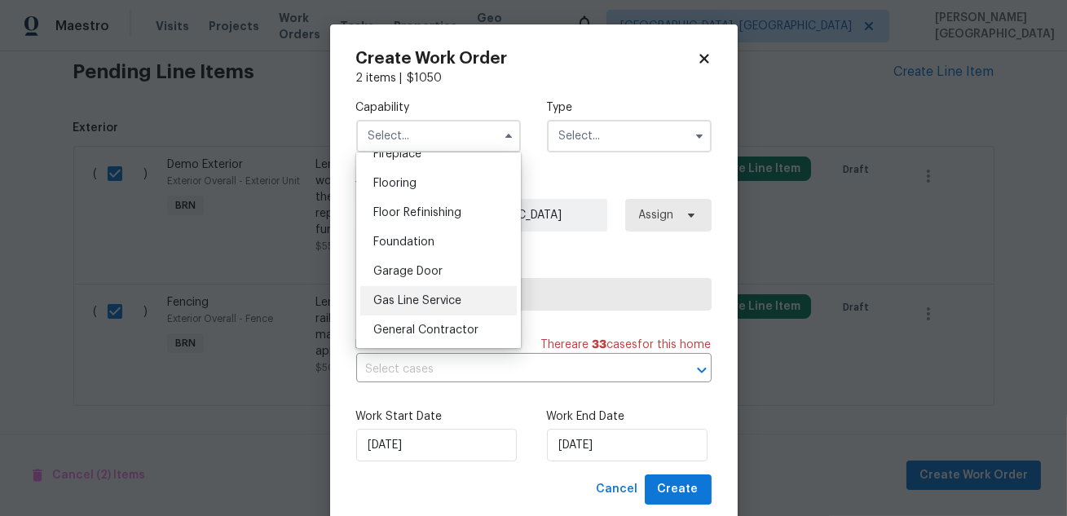
click at [438, 299] on span "Gas Line Service" at bounding box center [417, 300] width 88 height 11
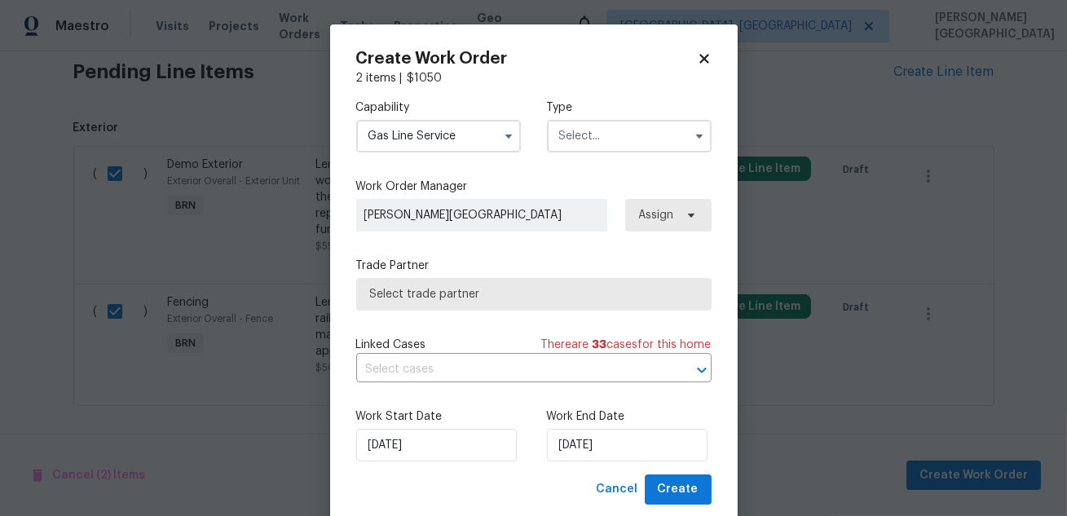
click at [424, 139] on input "Gas Line Service" at bounding box center [438, 136] width 165 height 33
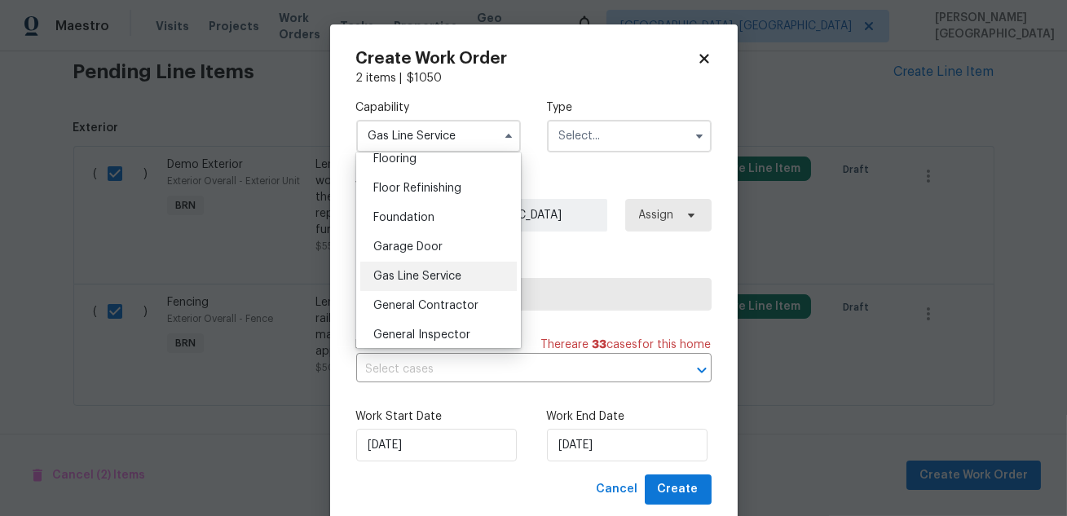
scroll to position [693, 0]
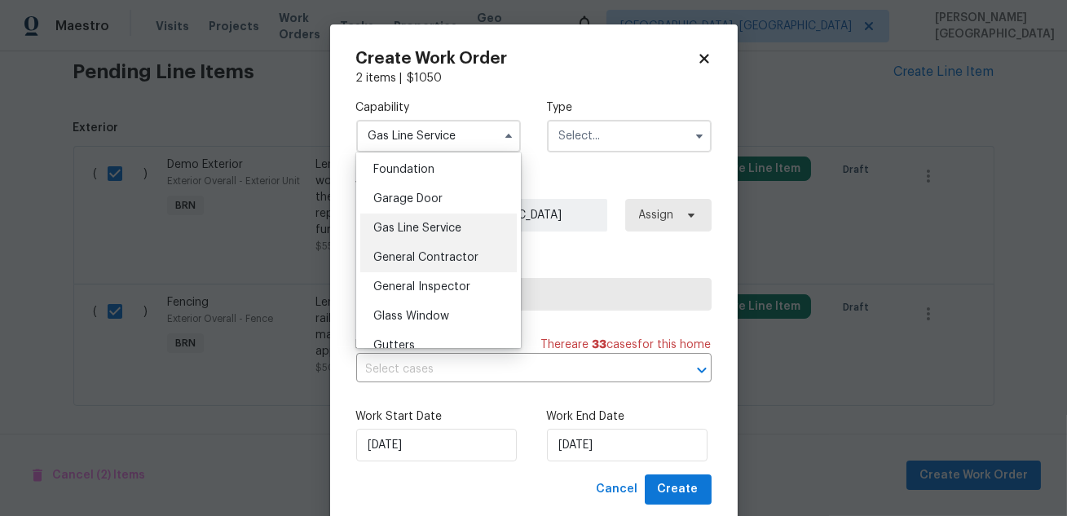
click at [436, 258] on span "General Contractor" at bounding box center [425, 257] width 105 height 11
type input "General Contractor"
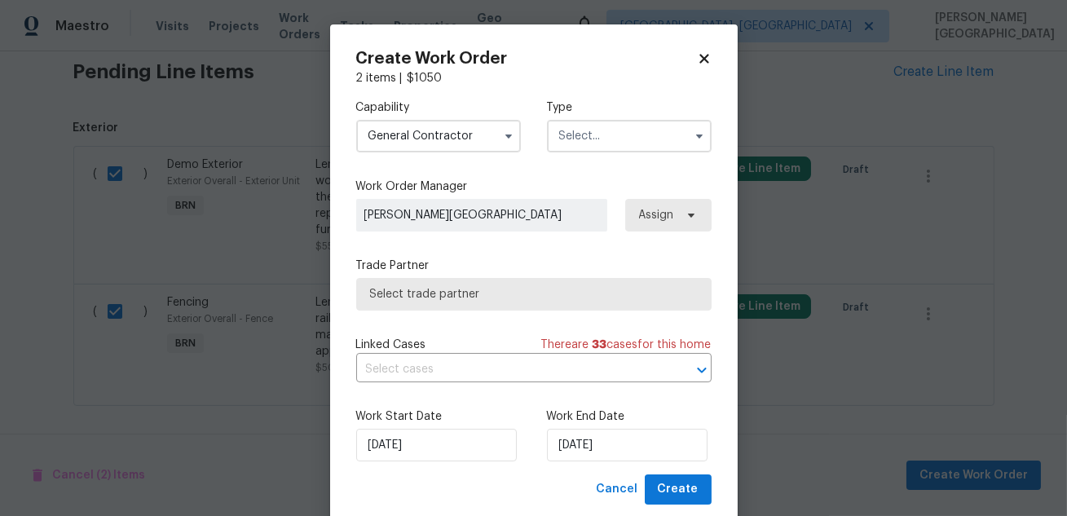
click at [621, 130] on input "text" at bounding box center [629, 136] width 165 height 33
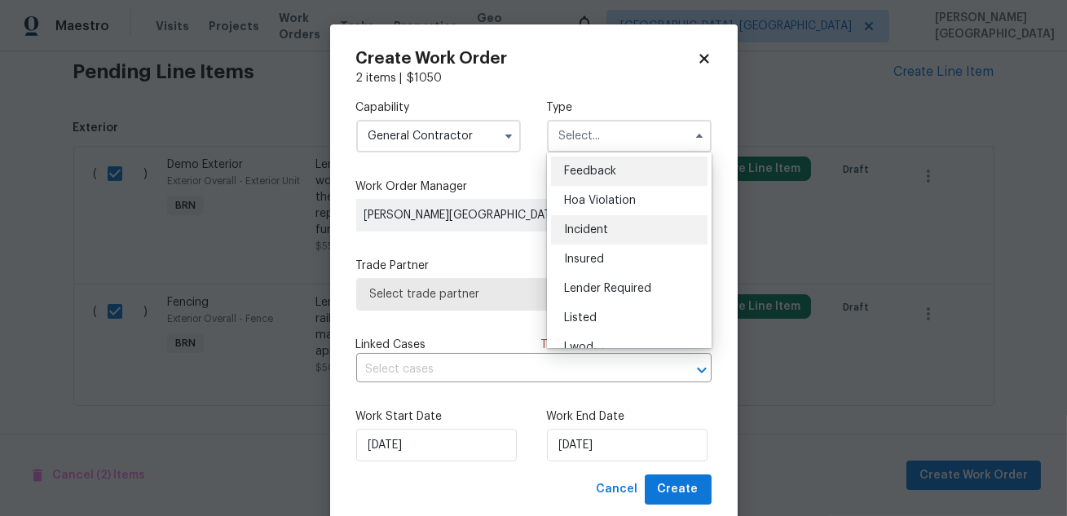
scroll to position [193, 0]
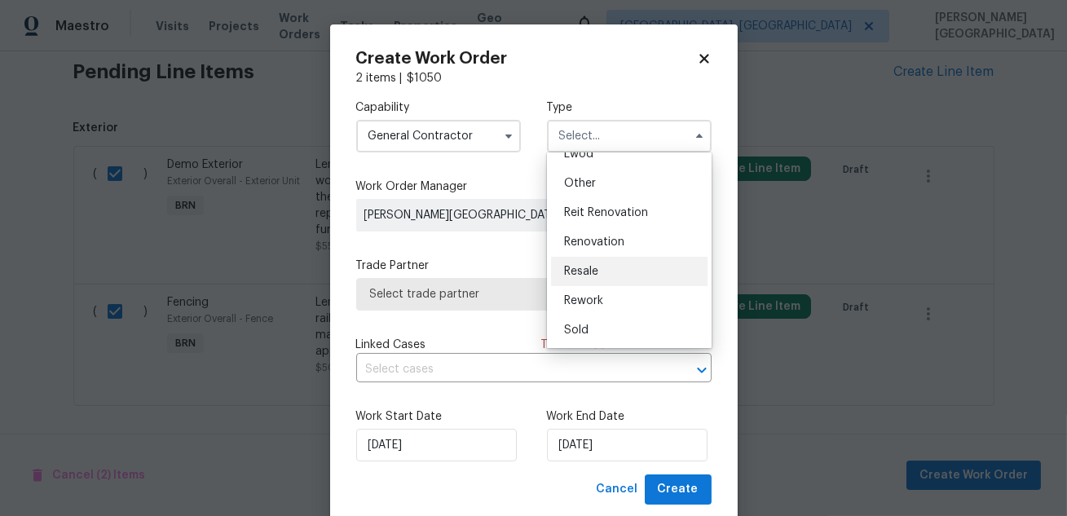
click at [601, 277] on div "Resale" at bounding box center [629, 271] width 156 height 29
type input "Resale"
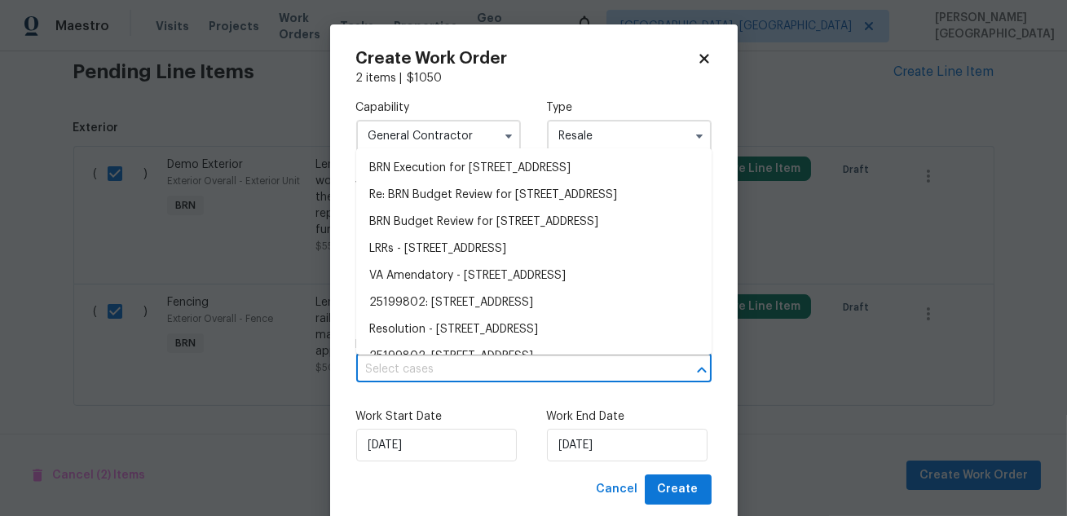
click at [455, 370] on input "text" at bounding box center [511, 369] width 310 height 25
click at [447, 169] on li "BRN Execution for [STREET_ADDRESS]" at bounding box center [533, 168] width 355 height 27
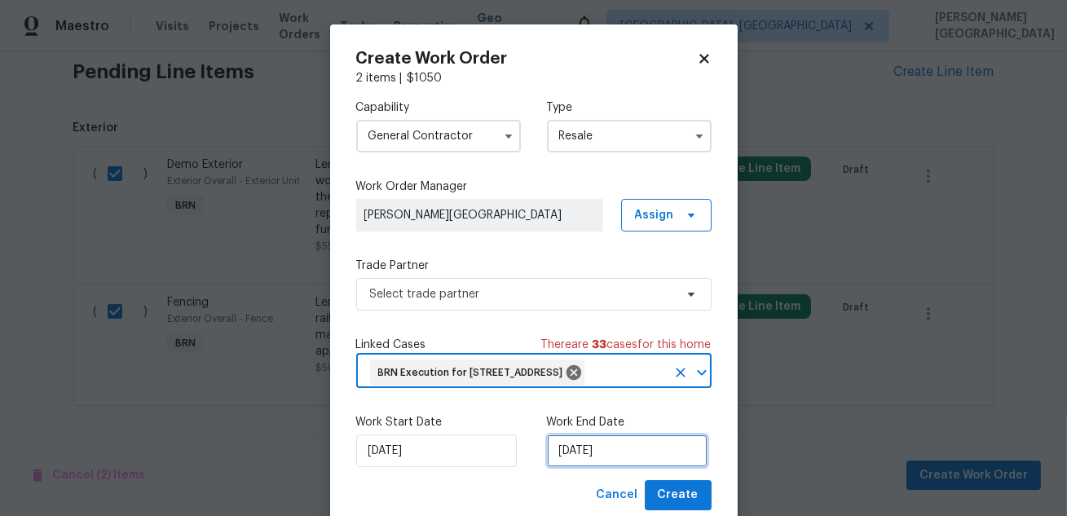
click at [569, 467] on input "[DATE]" at bounding box center [627, 450] width 161 height 33
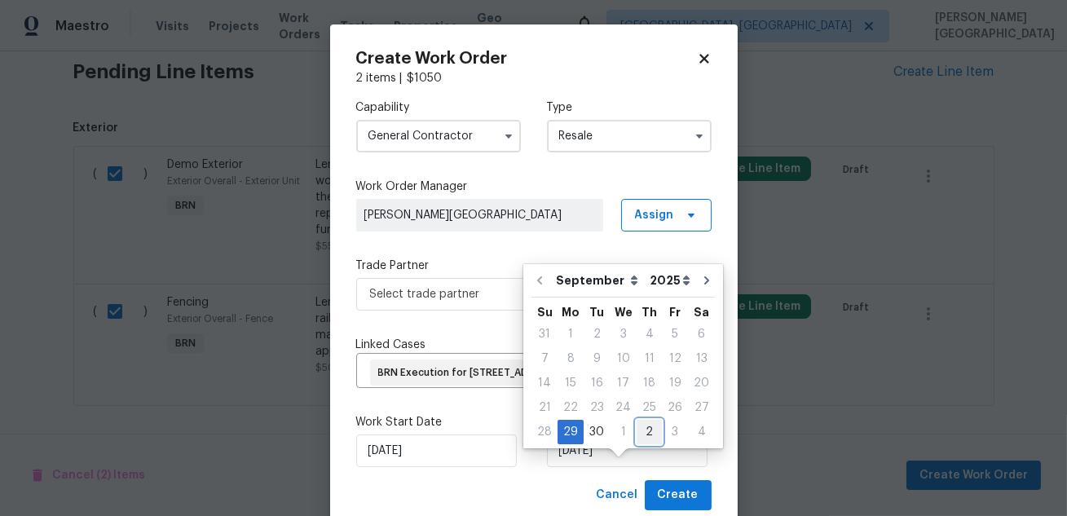
click at [640, 429] on div "2" at bounding box center [648, 431] width 25 height 23
type input "[DATE]"
select select "9"
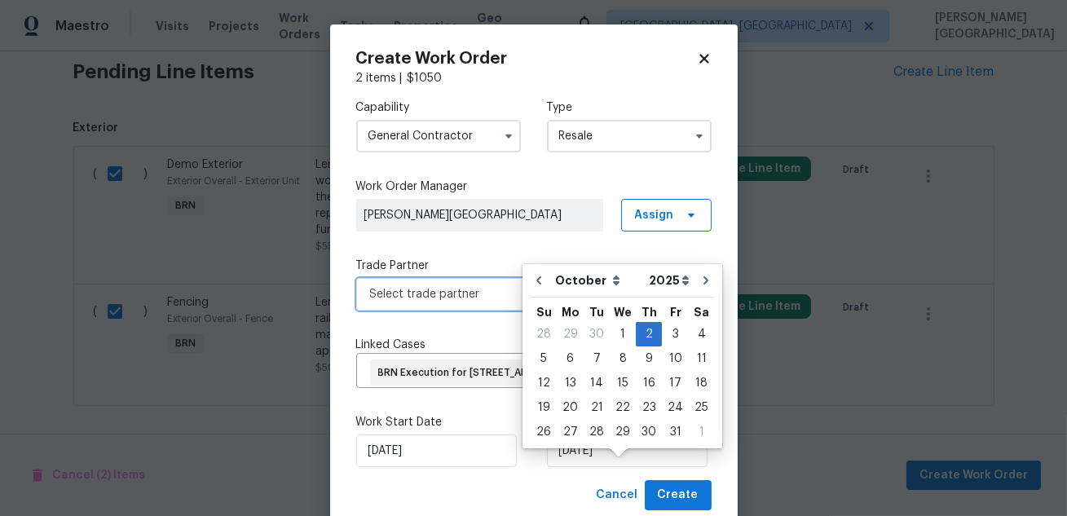
click at [453, 298] on span "Select trade partner" at bounding box center [522, 294] width 304 height 16
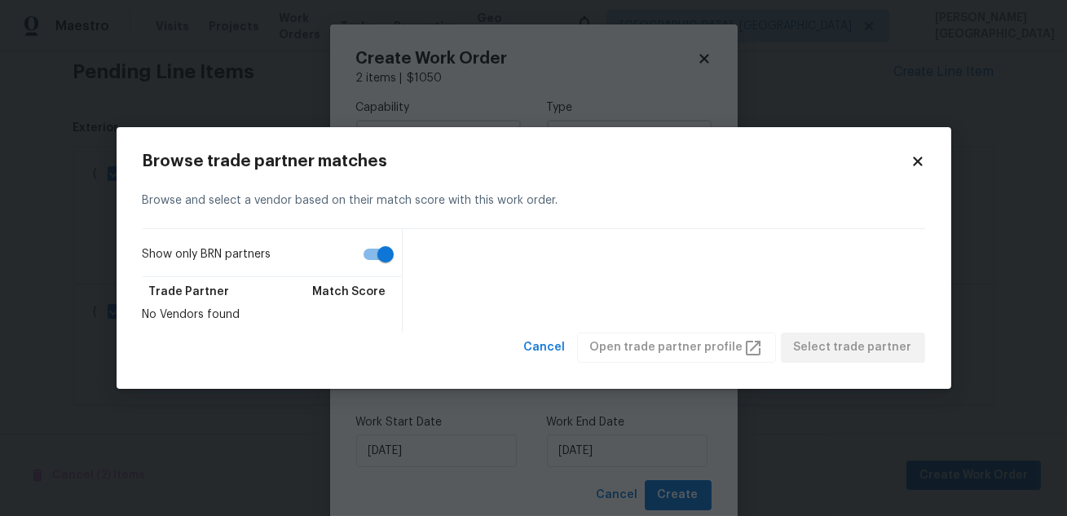
click at [380, 244] on input "Show only BRN partners" at bounding box center [385, 254] width 93 height 31
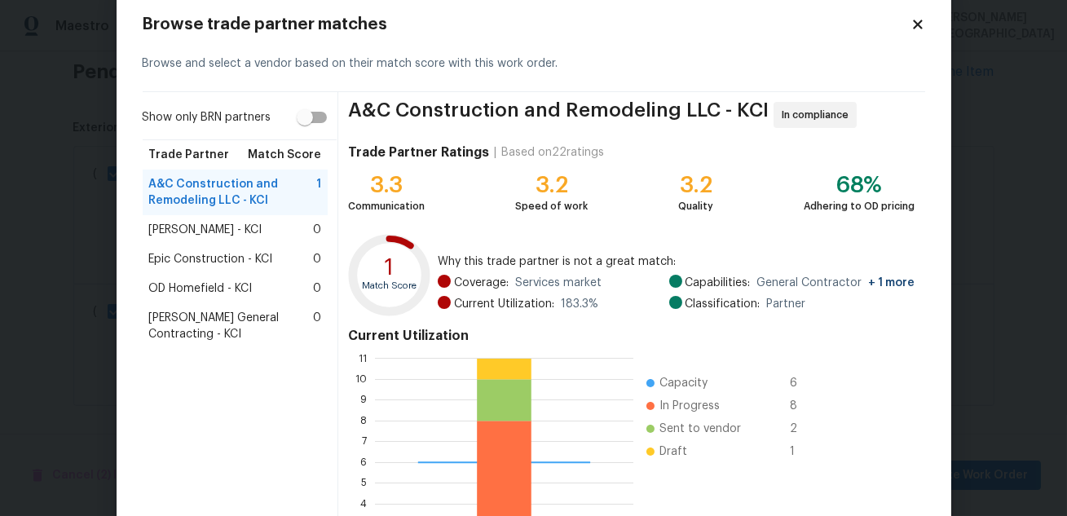
scroll to position [19, 0]
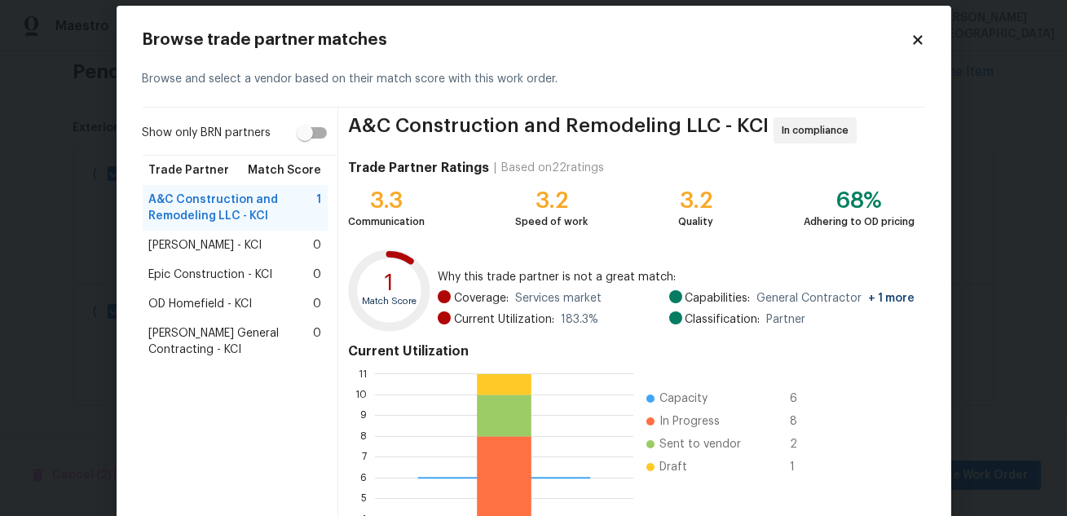
click at [306, 134] on input "Show only BRN partners" at bounding box center [304, 132] width 93 height 31
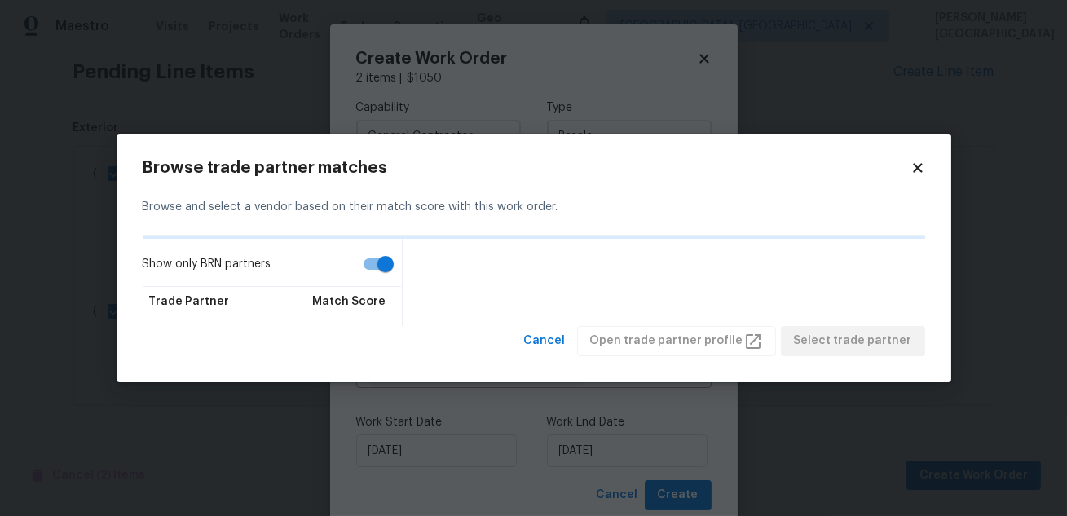
scroll to position [0, 0]
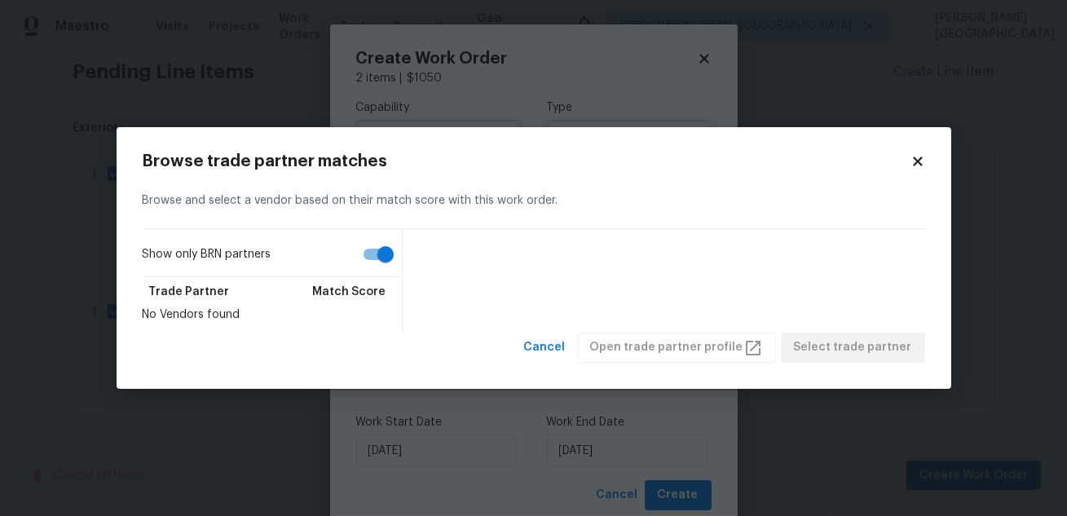
click at [377, 254] on input "Show only BRN partners" at bounding box center [385, 254] width 93 height 31
checkbox input "false"
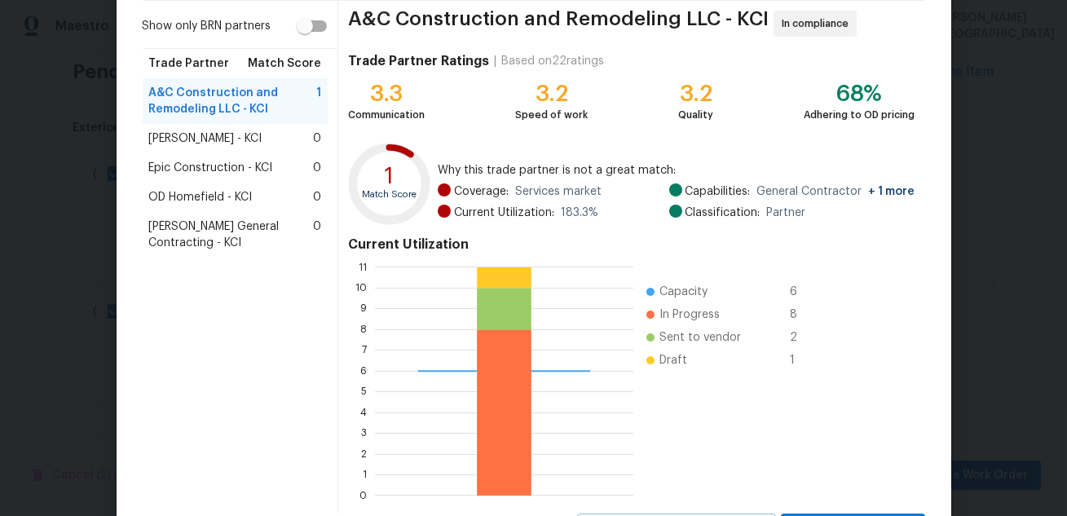
scroll to position [202, 0]
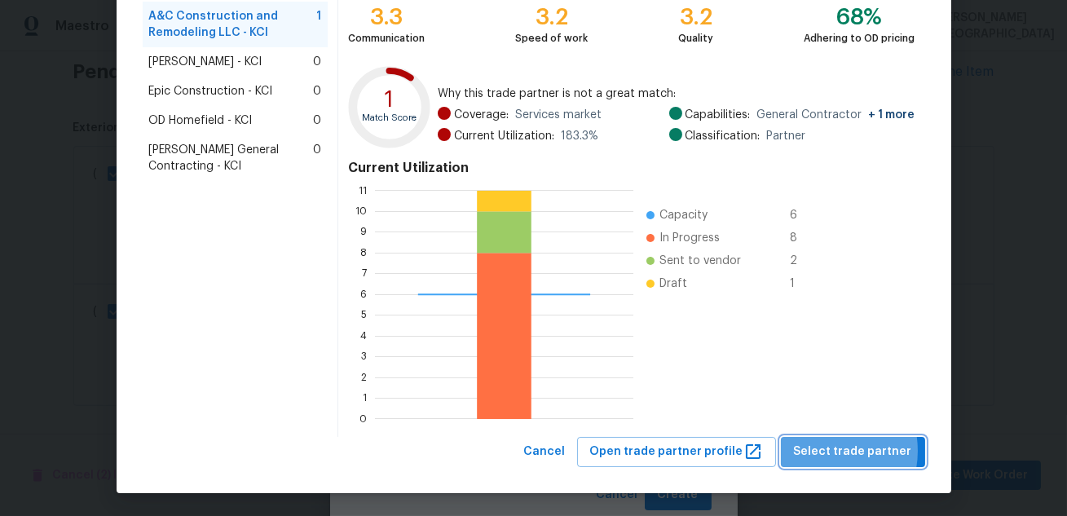
click at [830, 450] on span "Select trade partner" at bounding box center [853, 452] width 118 height 20
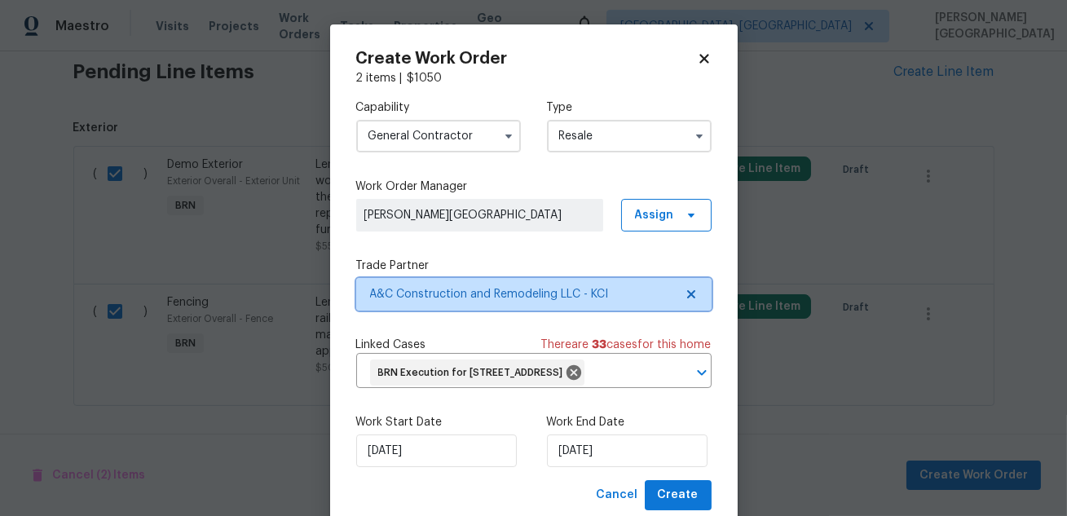
scroll to position [69, 0]
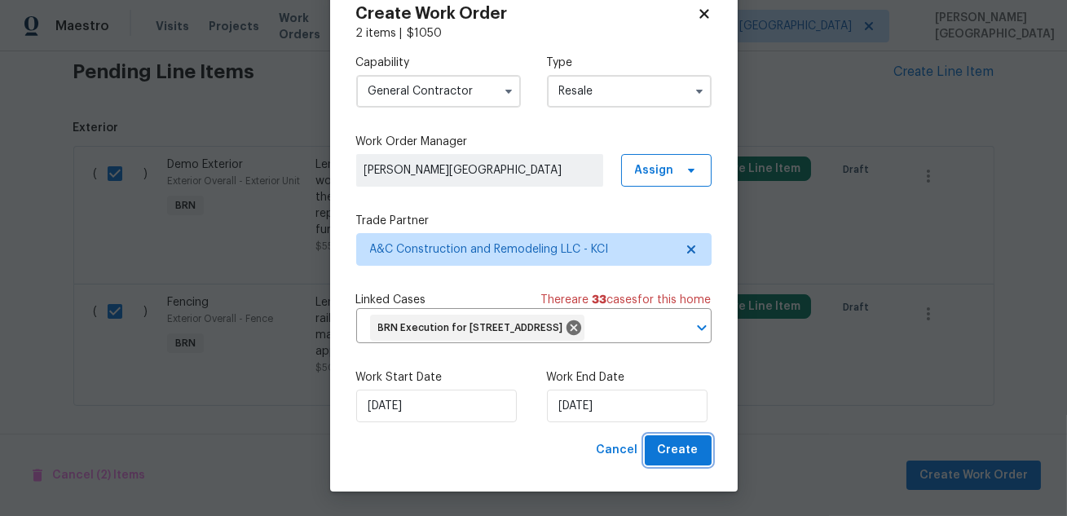
click at [681, 460] on span "Create" at bounding box center [678, 450] width 41 height 20
checkbox input "false"
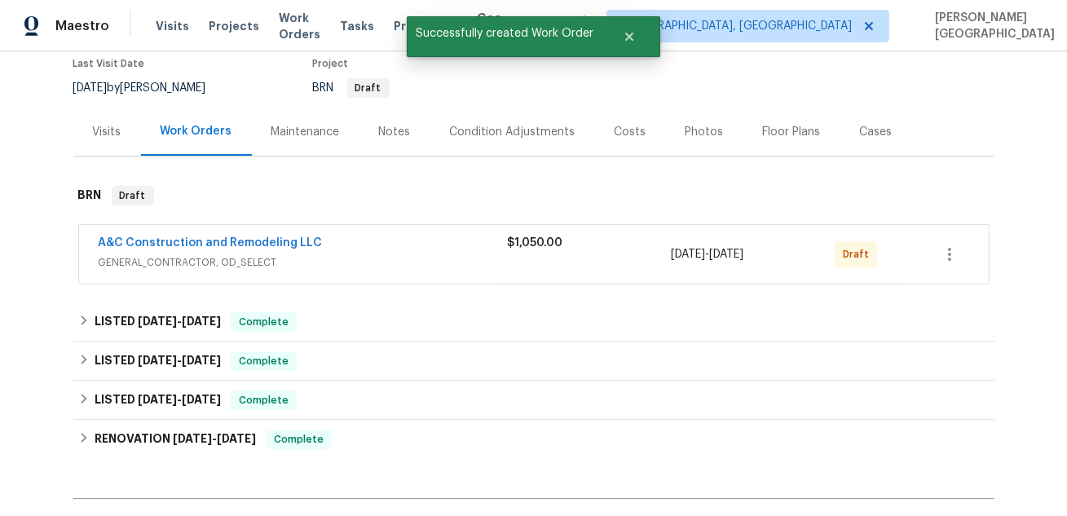
scroll to position [65, 0]
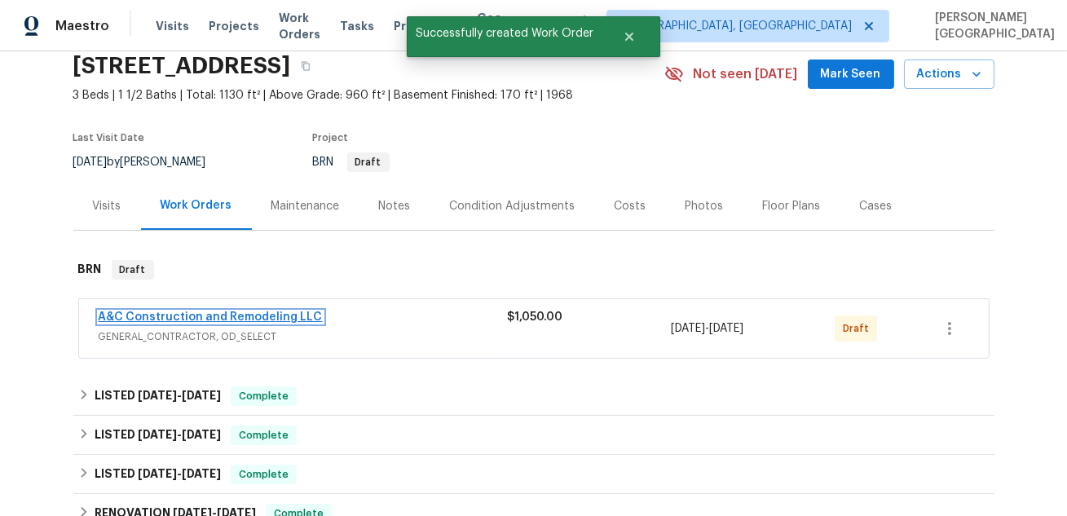
click at [191, 320] on link "A&C Construction and Remodeling LLC" at bounding box center [211, 316] width 224 height 11
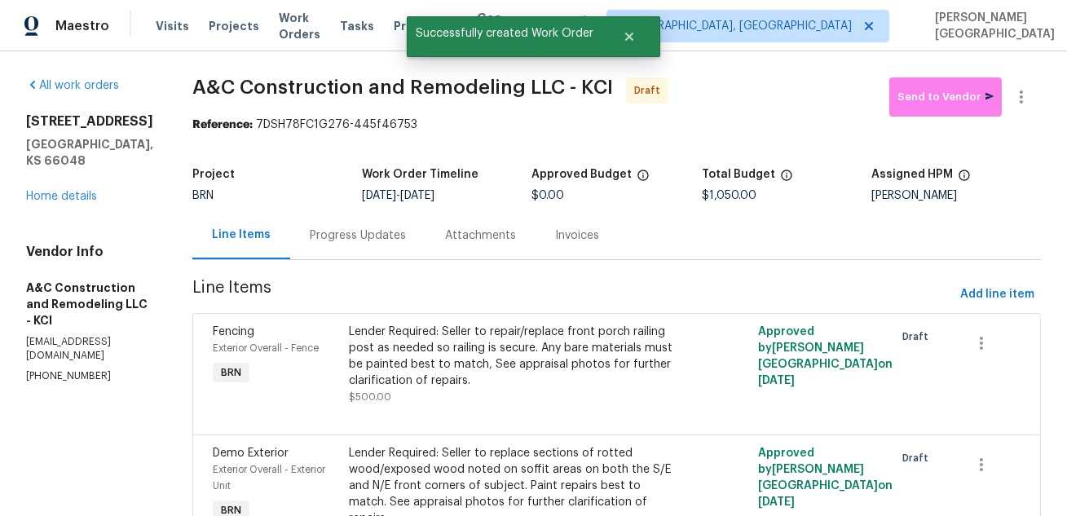
click at [351, 236] on div "Progress Updates" at bounding box center [358, 235] width 96 height 16
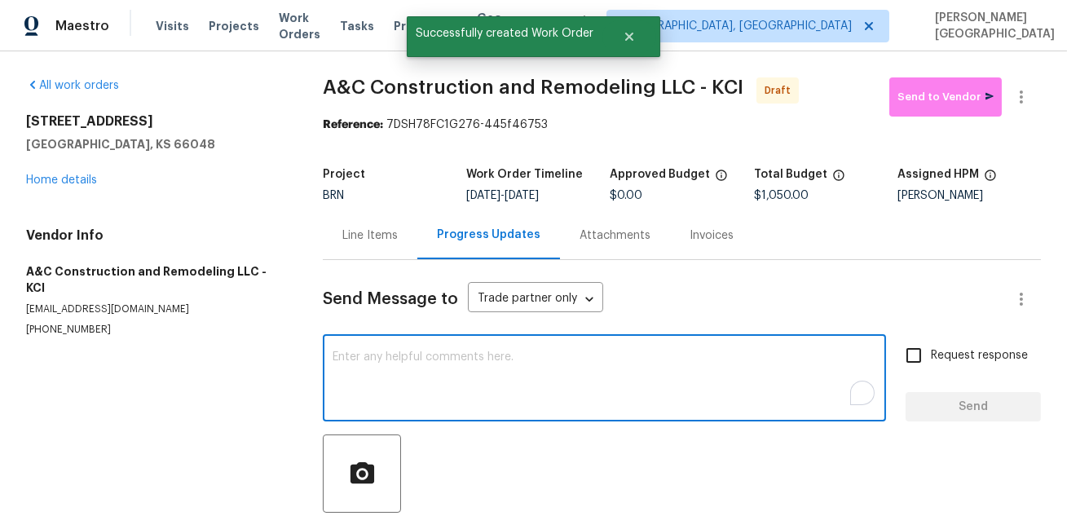
click at [384, 372] on textarea "To enrich screen reader interactions, please activate Accessibility in Grammarl…" at bounding box center [604, 379] width 544 height 57
paste textarea "This is [PERSON_NAME] from Opendoor. Please confirm receipt of the work order d…"
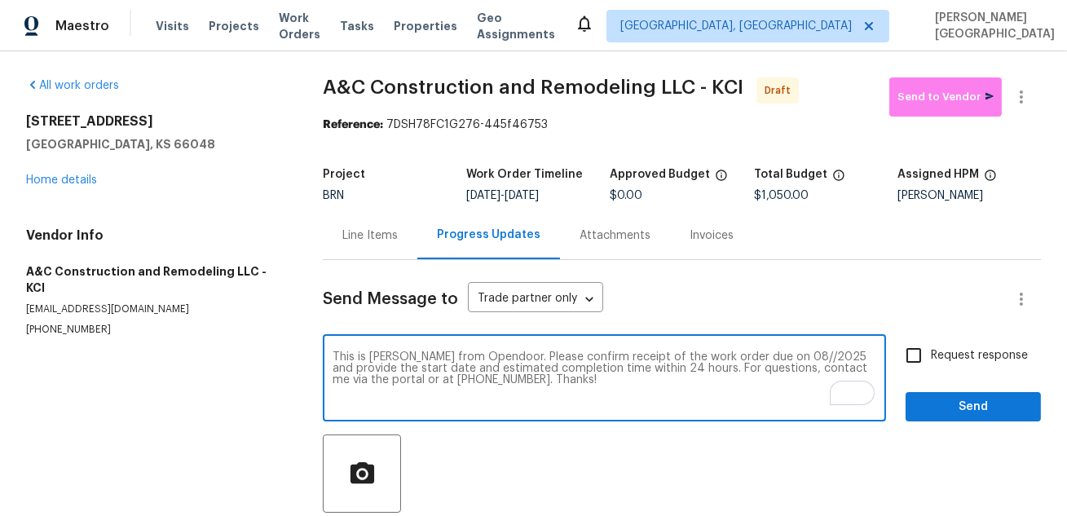
click at [759, 356] on textarea "This is [PERSON_NAME] from Opendoor. Please confirm receipt of the work order d…" at bounding box center [604, 379] width 544 height 57
type textarea "This is [PERSON_NAME] from Opendoor. Please confirm receipt of the work order d…"
click at [962, 363] on span "Request response" at bounding box center [979, 355] width 97 height 17
click at [931, 363] on input "Request response" at bounding box center [913, 355] width 34 height 34
checkbox input "true"
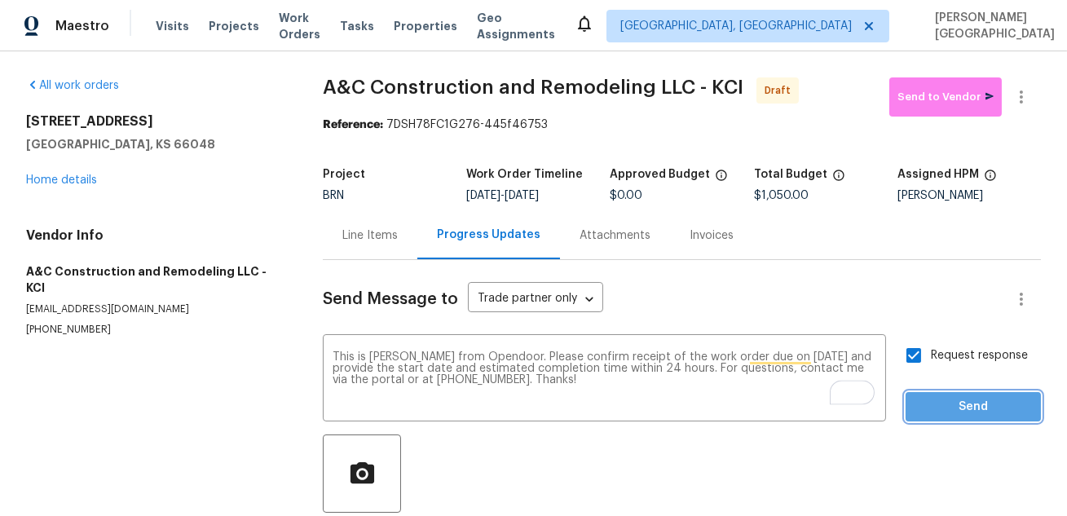
click at [966, 410] on span "Send" at bounding box center [972, 407] width 109 height 20
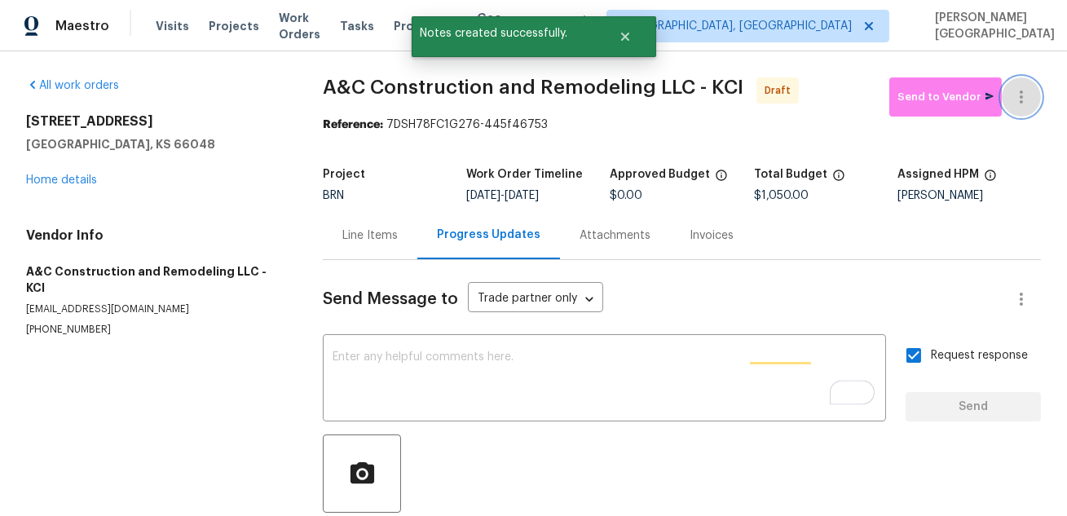
click at [1019, 105] on icon "button" at bounding box center [1021, 97] width 20 height 20
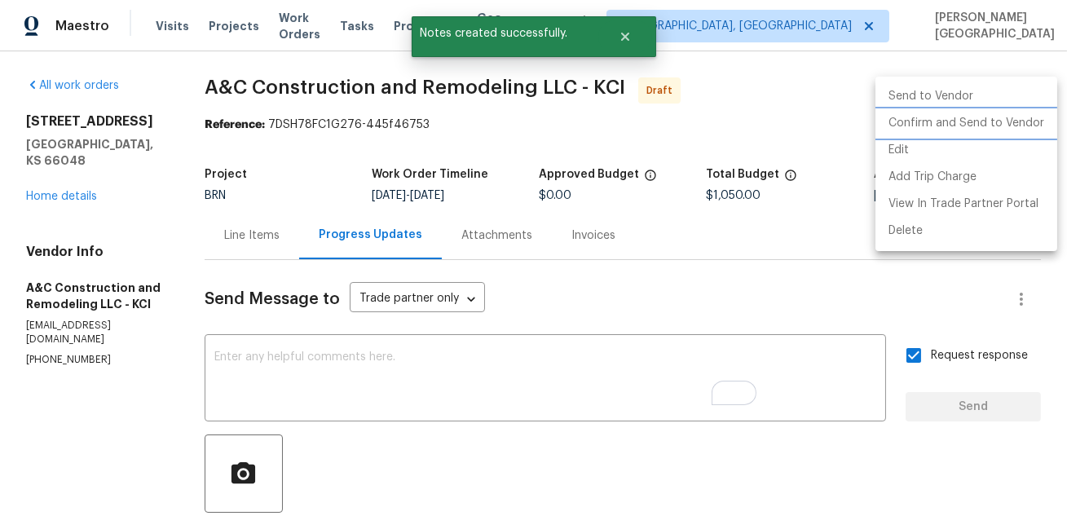
click at [1002, 120] on li "Confirm and Send to Vendor" at bounding box center [966, 123] width 182 height 27
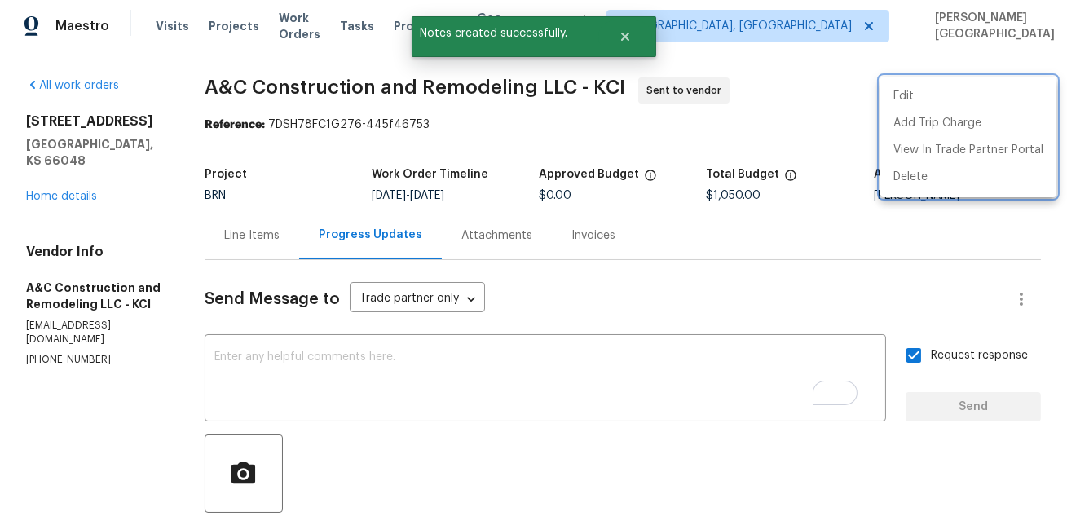
click at [70, 173] on div at bounding box center [533, 258] width 1067 height 516
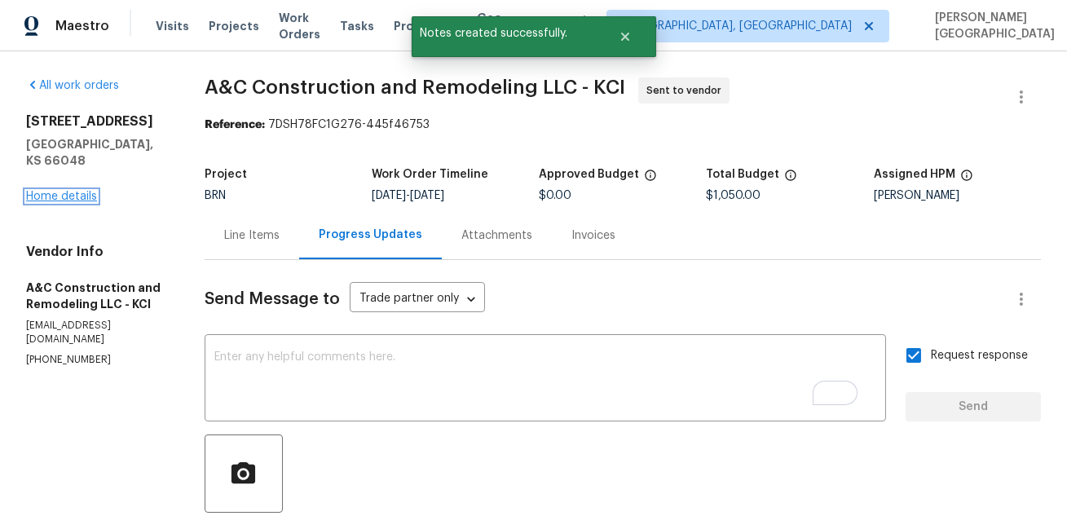
click at [70, 191] on link "Home details" at bounding box center [61, 196] width 71 height 11
